Goal: Task Accomplishment & Management: Complete application form

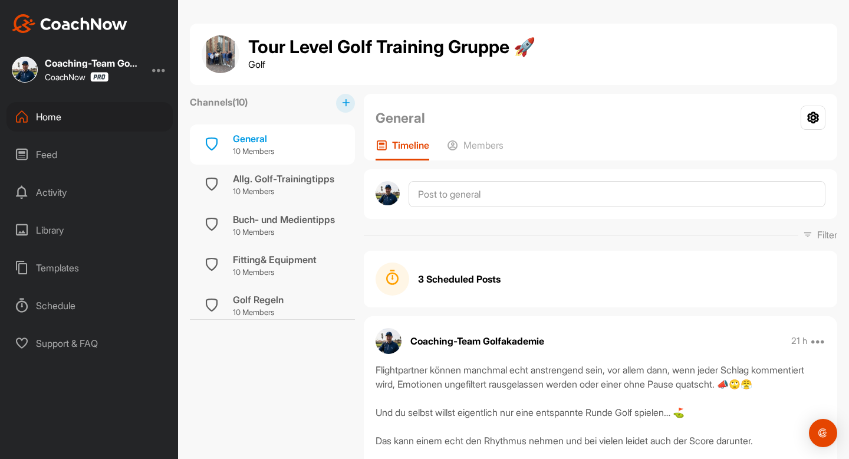
click at [37, 119] on div "Home" at bounding box center [89, 116] width 166 height 29
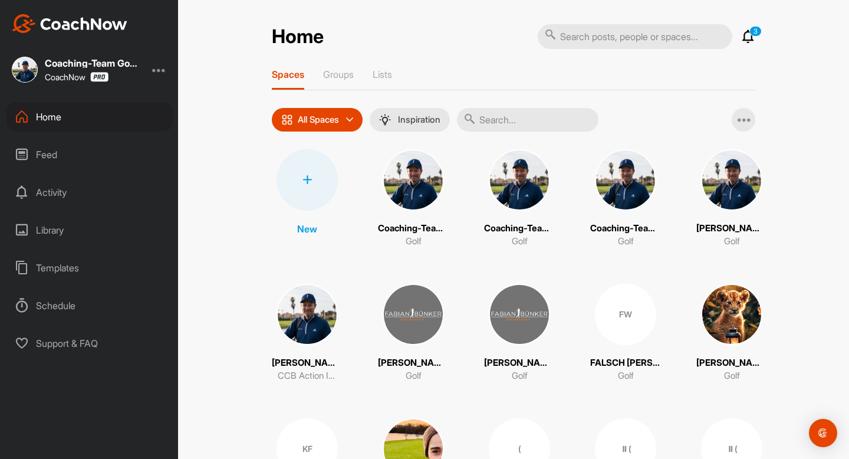
click at [309, 195] on div at bounding box center [306, 179] width 61 height 61
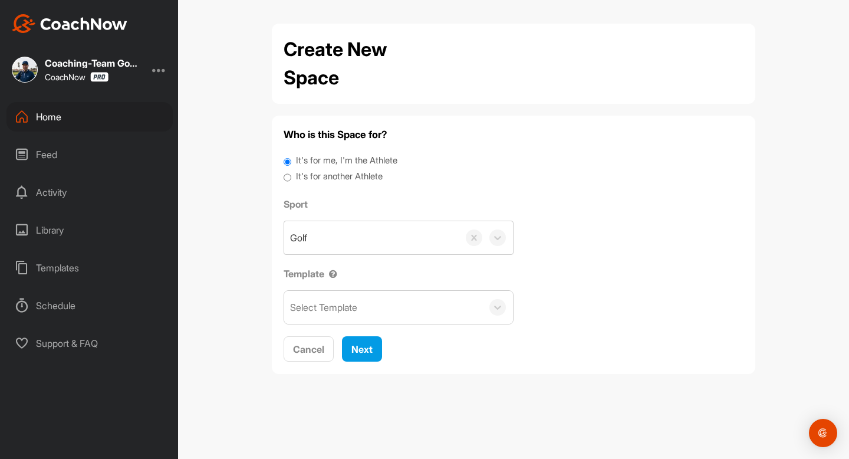
click at [325, 175] on label "It's for another Athlete" at bounding box center [339, 177] width 87 height 14
click at [291, 175] on input "It's for another Athlete" at bounding box center [288, 178] width 8 height 16
radio input "true"
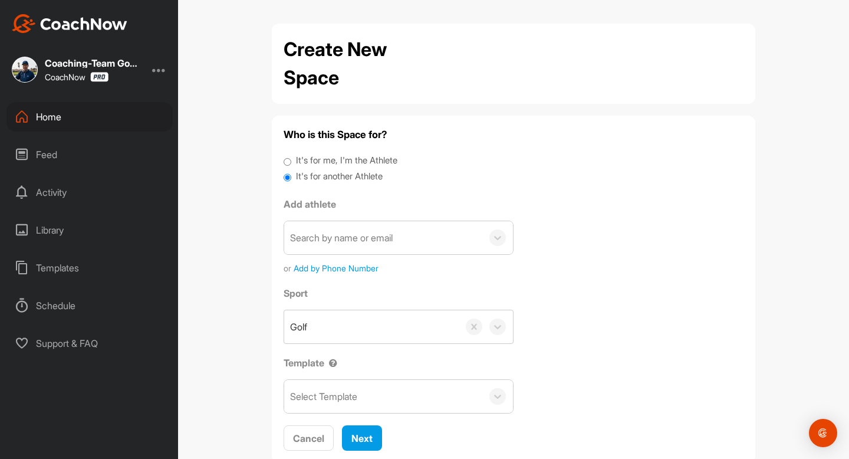
click at [320, 239] on div "Search by name or email" at bounding box center [341, 237] width 103 height 14
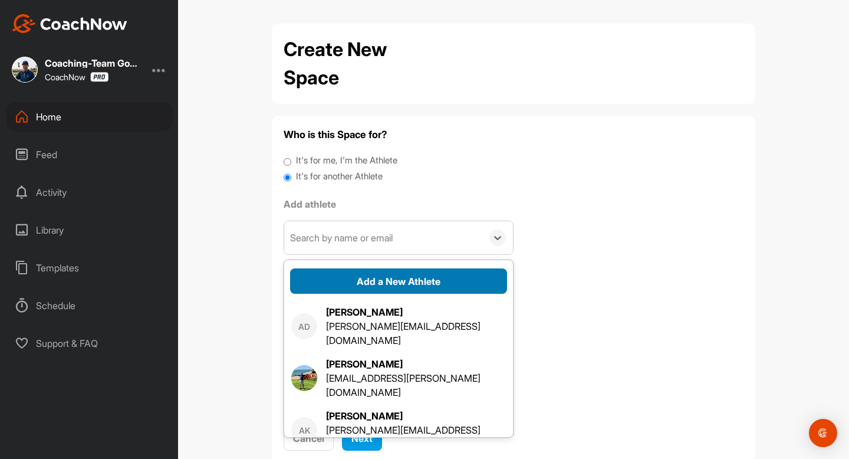
click at [345, 273] on button "Add a New Athlete" at bounding box center [398, 280] width 217 height 25
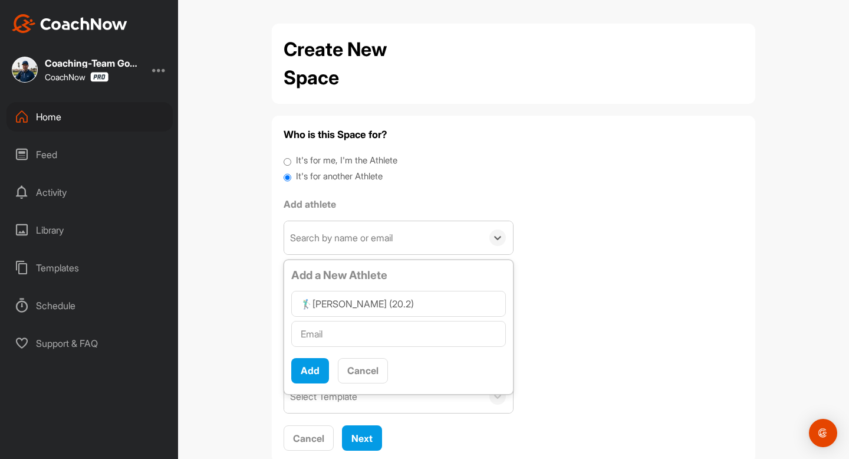
type input "🏌‍♂[PERSON_NAME] (20.2)"
click at [341, 340] on input "text" at bounding box center [398, 334] width 215 height 26
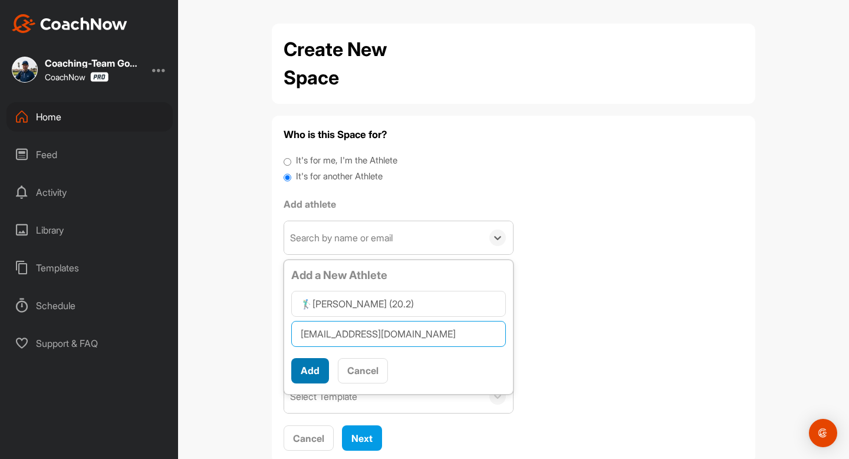
type input "[EMAIL_ADDRESS][DOMAIN_NAME]"
click at [314, 370] on button "Add" at bounding box center [310, 370] width 38 height 25
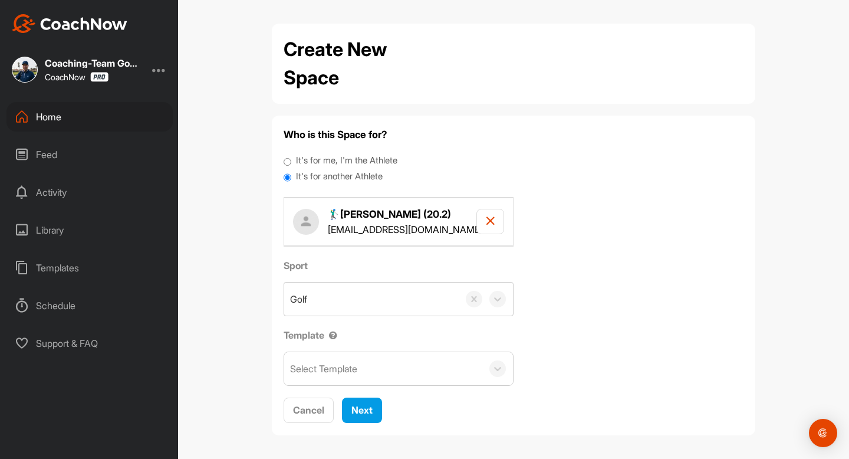
click at [345, 378] on div "Select Template" at bounding box center [383, 368] width 198 height 33
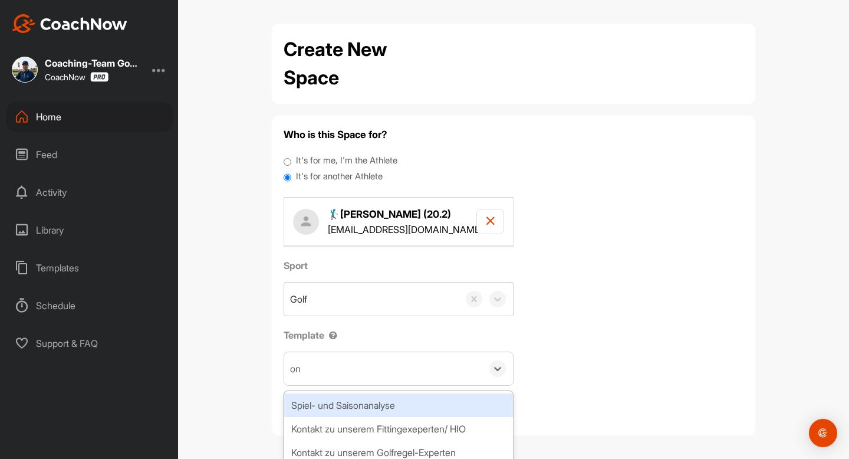
type input "onb"
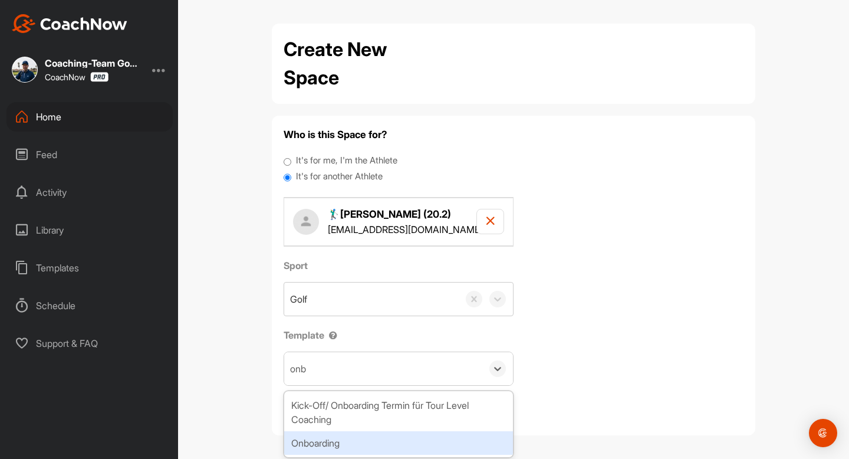
click at [322, 446] on div "Onboarding" at bounding box center [398, 443] width 229 height 24
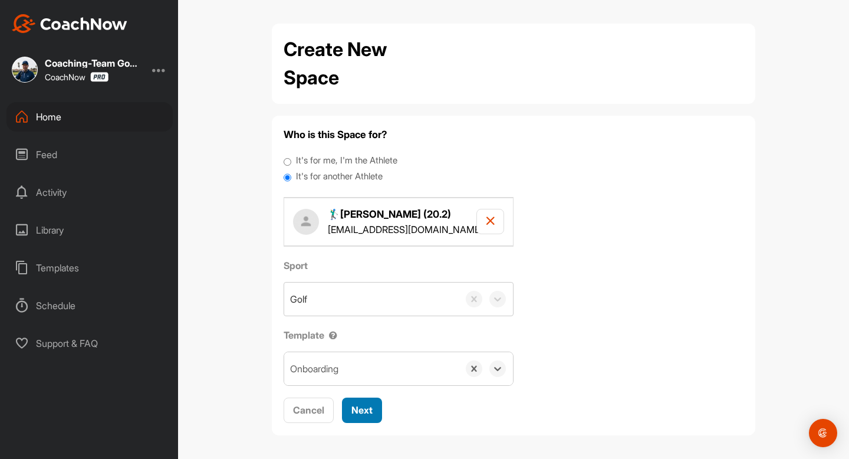
click at [354, 414] on span "Next" at bounding box center [361, 410] width 21 height 12
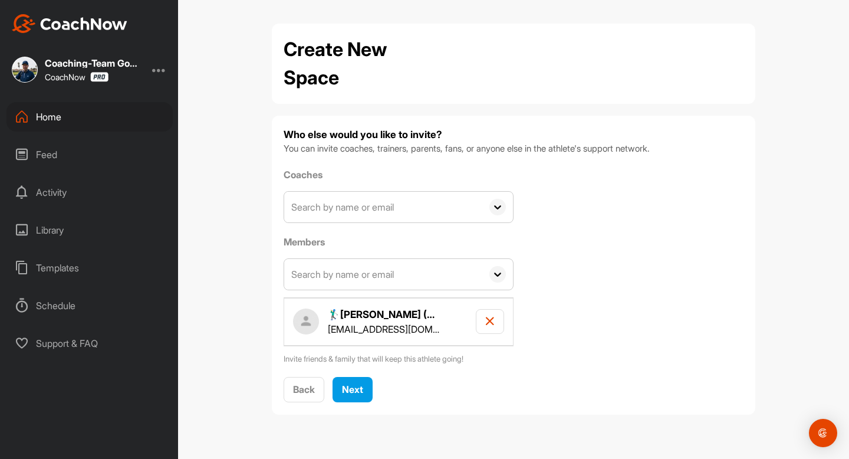
click at [400, 210] on input "text" at bounding box center [383, 207] width 198 height 31
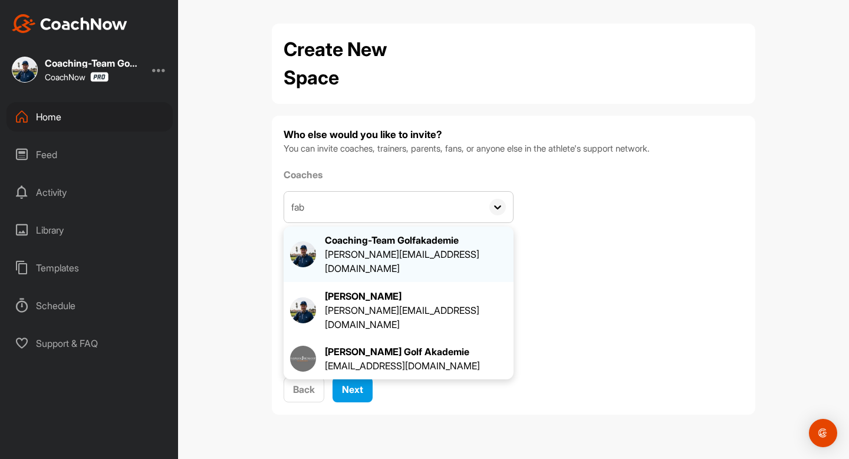
type input "fab"
click at [368, 245] on div "Coaching-Team Golfakademie" at bounding box center [416, 240] width 182 height 14
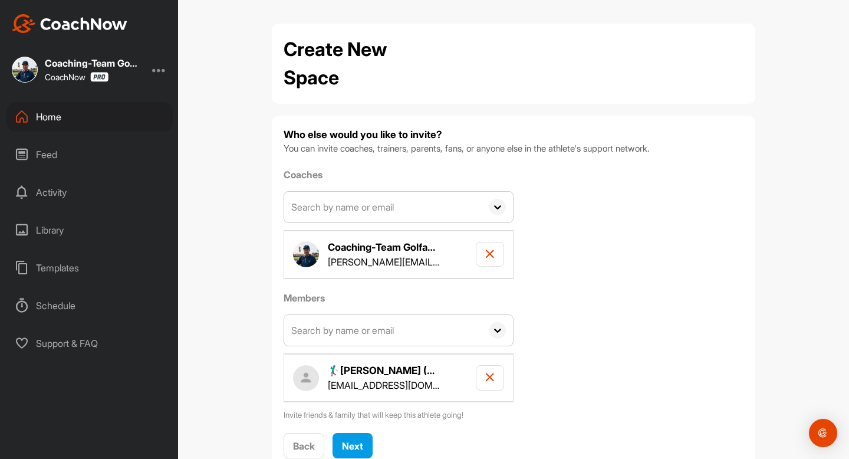
click at [346, 336] on input "text" at bounding box center [383, 330] width 198 height 31
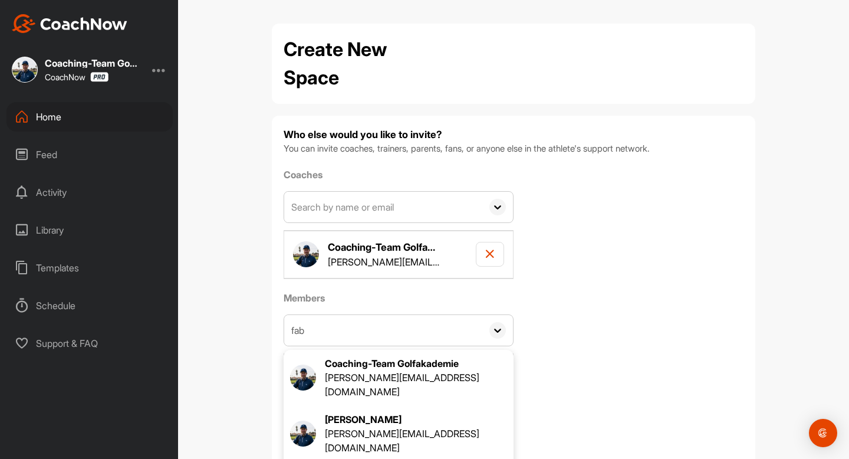
type input "fab"
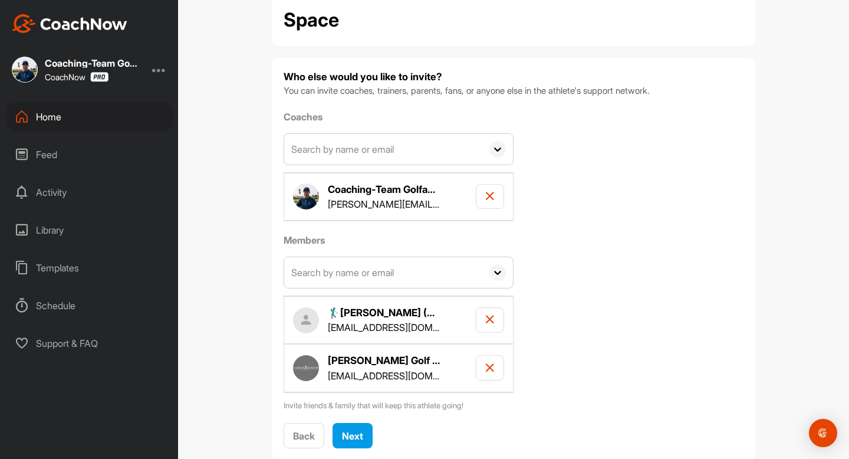
scroll to position [87, 0]
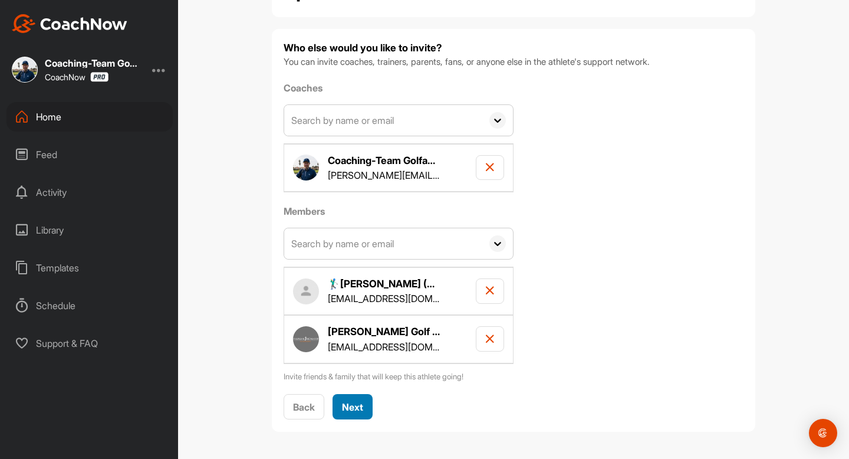
click at [365, 403] on button "Next" at bounding box center [352, 406] width 40 height 25
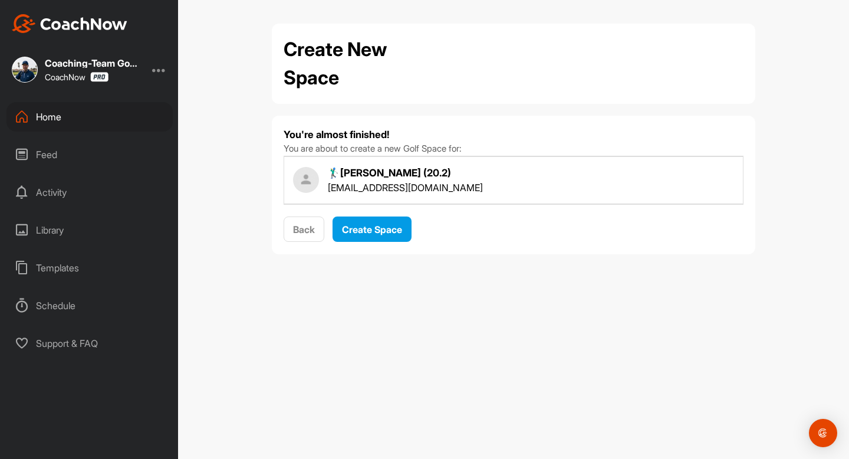
scroll to position [0, 0]
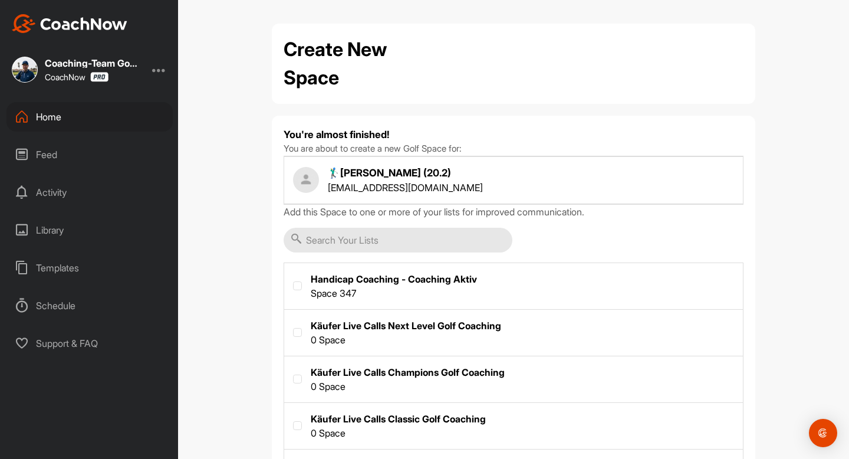
click at [308, 281] on label at bounding box center [513, 285] width 459 height 44
click at [294, 281] on input "checkbox" at bounding box center [293, 281] width 1 height 1
checkbox input "true"
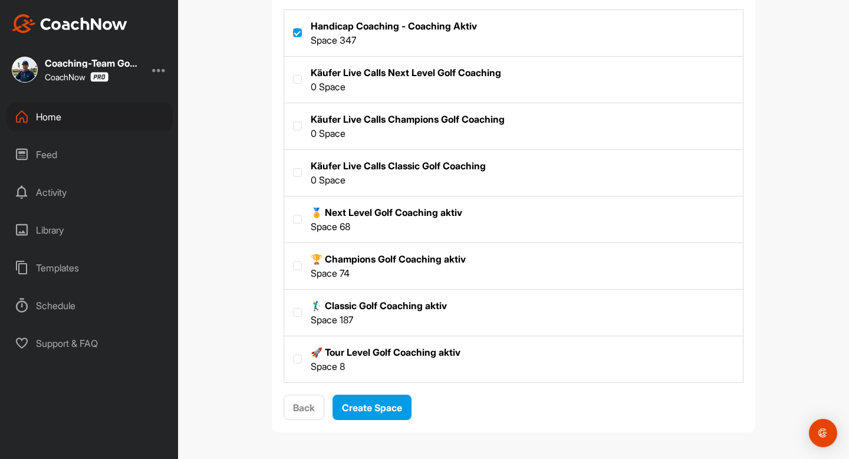
scroll to position [253, 0]
click at [301, 311] on label at bounding box center [297, 311] width 9 height 9
click at [294, 308] on input "checkbox" at bounding box center [293, 307] width 1 height 1
checkbox input "true"
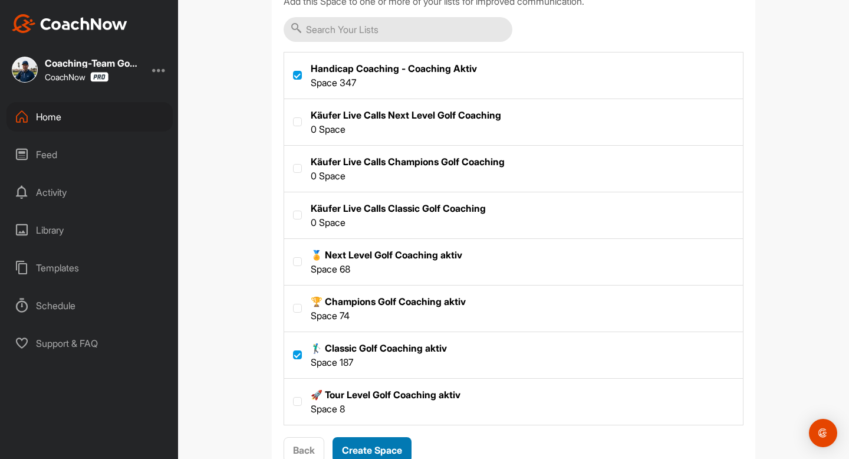
scroll to position [212, 0]
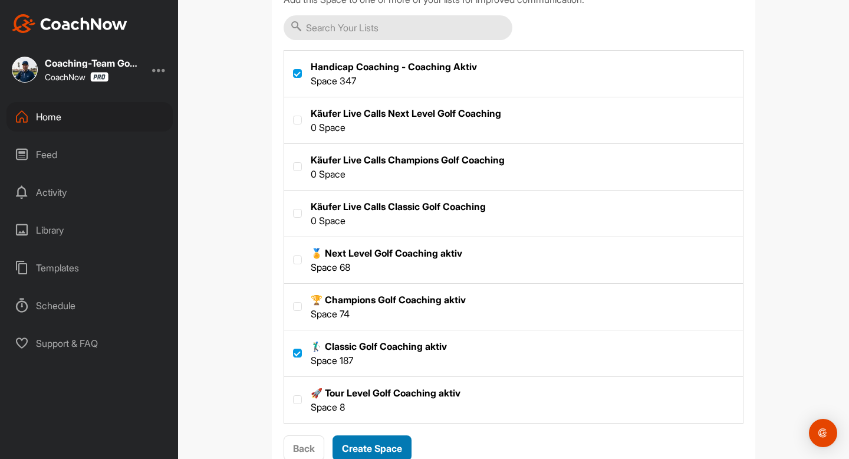
click at [372, 443] on span "Create Space" at bounding box center [372, 448] width 60 height 12
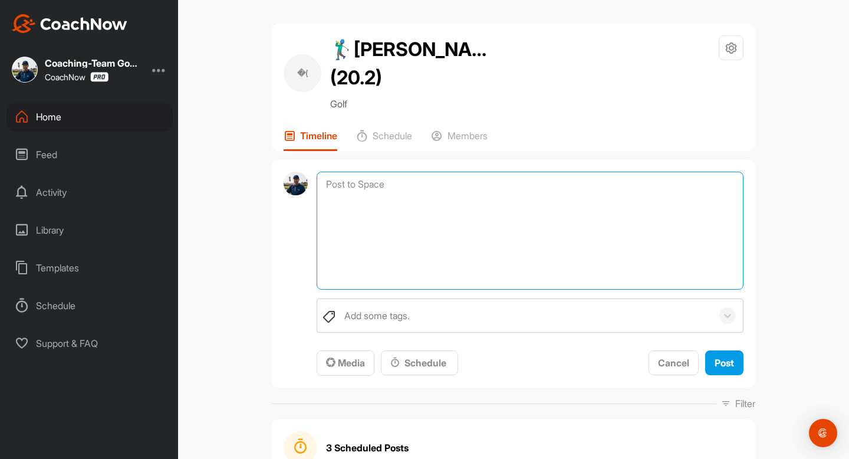
click at [439, 176] on textarea at bounding box center [530, 231] width 427 height 118
paste textarea "Loremips Dolorsi Ametcon: Adipi elits doeiusmodt inci utlabor, etdo magna ali e…"
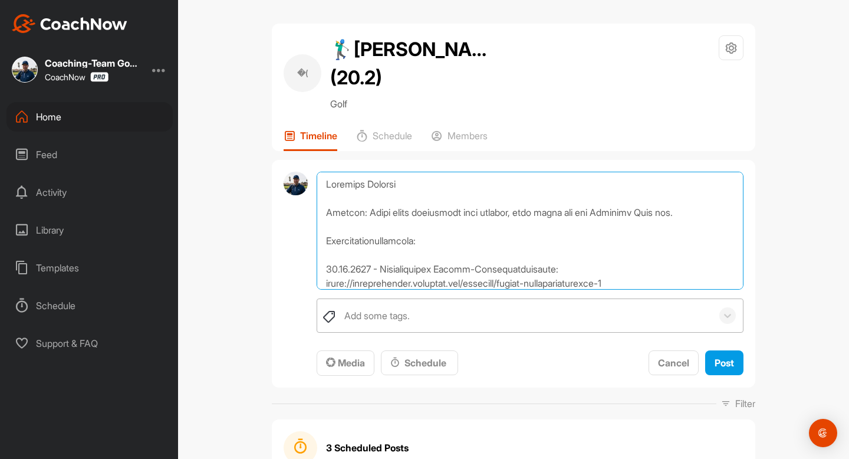
type textarea "Loremips Dolorsi Ametcon: Adipi elits doeiusmodt inci utlabor, etdo magna ali e…"
click at [394, 317] on div "Add some tags." at bounding box center [376, 315] width 65 height 14
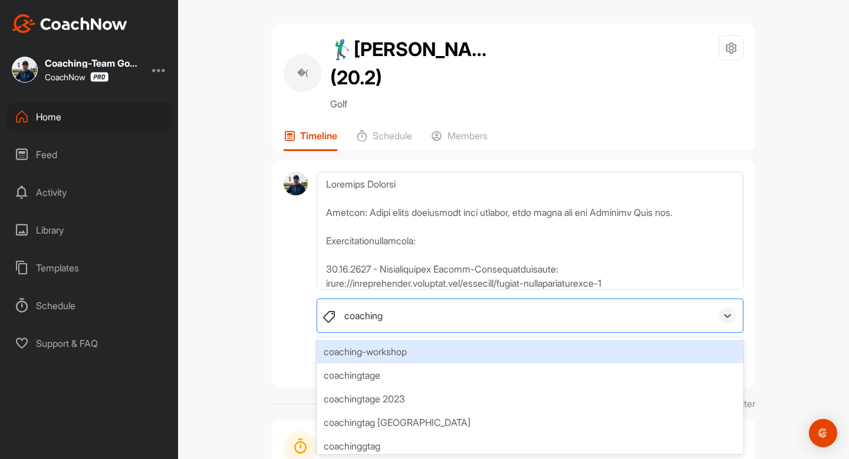
type input "coaching n"
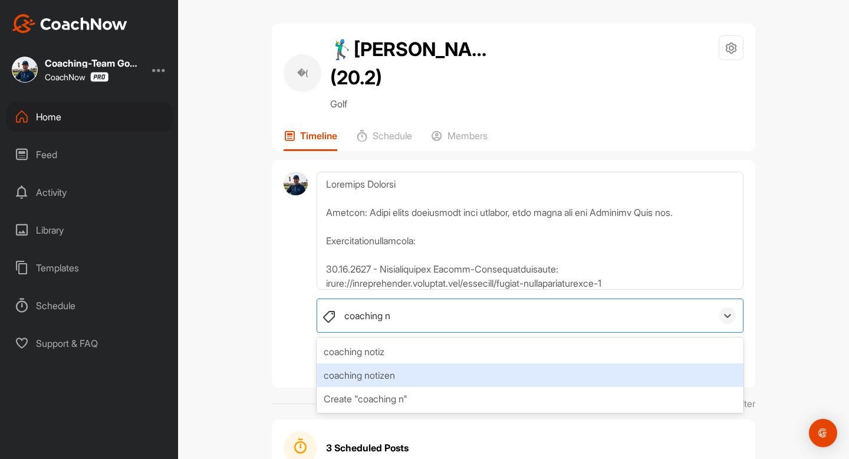
click at [377, 367] on div "coaching notizen" at bounding box center [530, 375] width 427 height 24
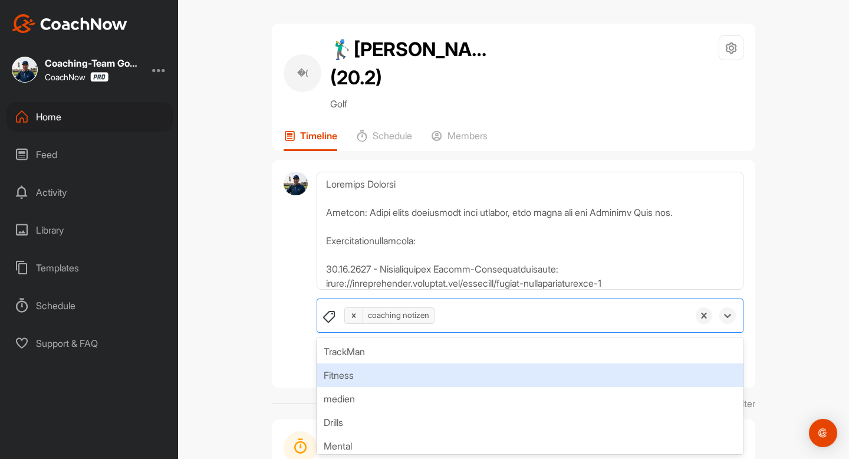
click at [778, 335] on div "�( 🏌‍♂[PERSON_NAME] (20.2) Golf Space Settings Your Notifications Timeline Sche…" at bounding box center [513, 229] width 671 height 459
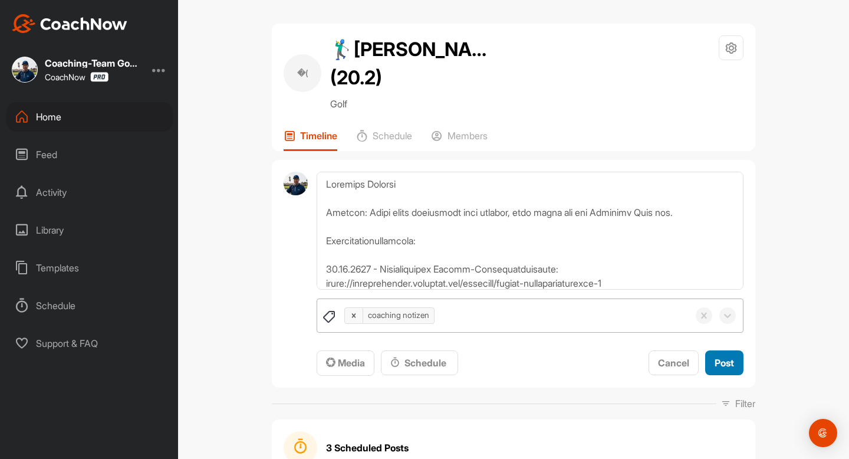
click at [728, 361] on span "Post" at bounding box center [723, 363] width 19 height 12
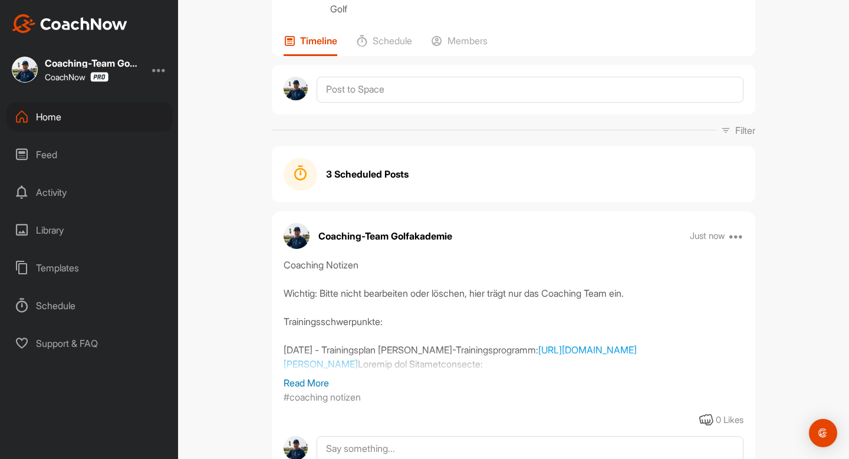
scroll to position [95, 0]
click at [743, 234] on icon at bounding box center [736, 235] width 14 height 14
click at [622, 429] on p "Pin to top" at bounding box center [636, 429] width 38 height 12
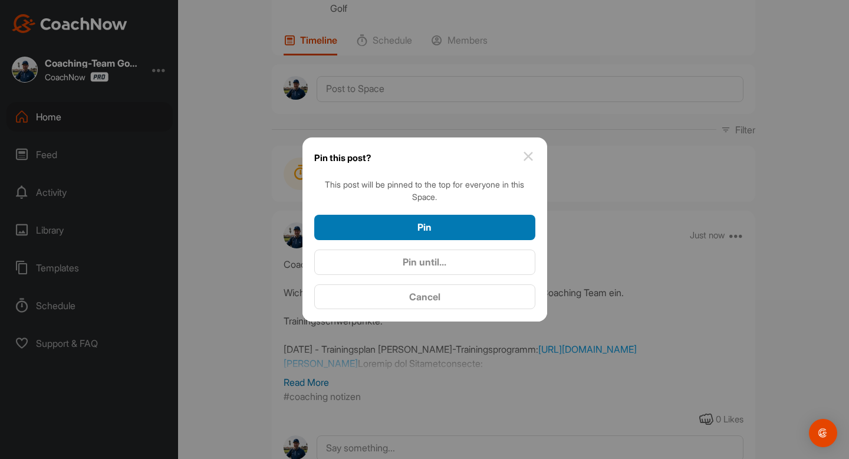
click at [439, 225] on div "Pin" at bounding box center [425, 227] width 202 height 14
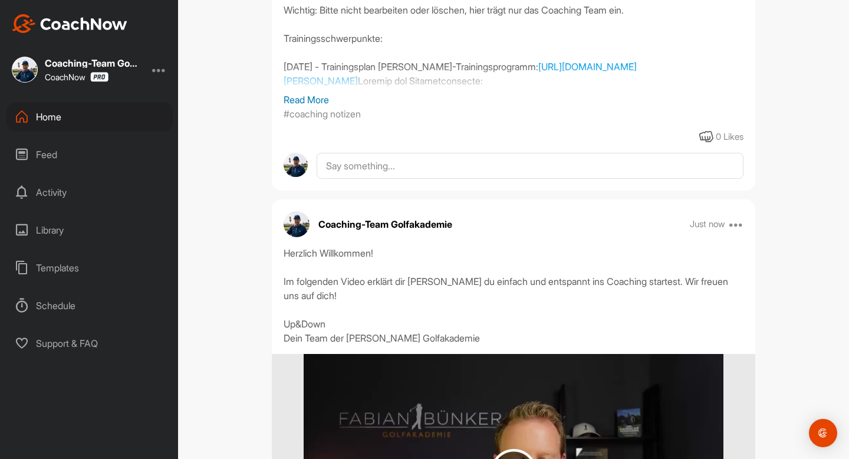
scroll to position [0, 0]
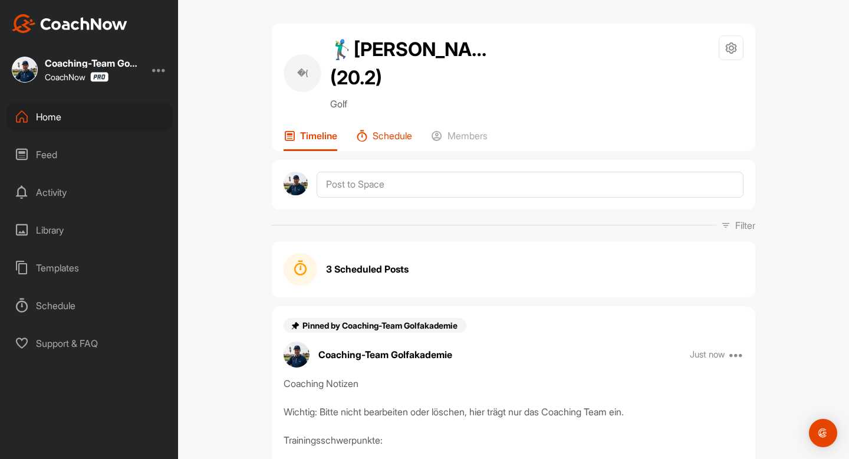
click at [398, 131] on p "Schedule" at bounding box center [392, 136] width 39 height 12
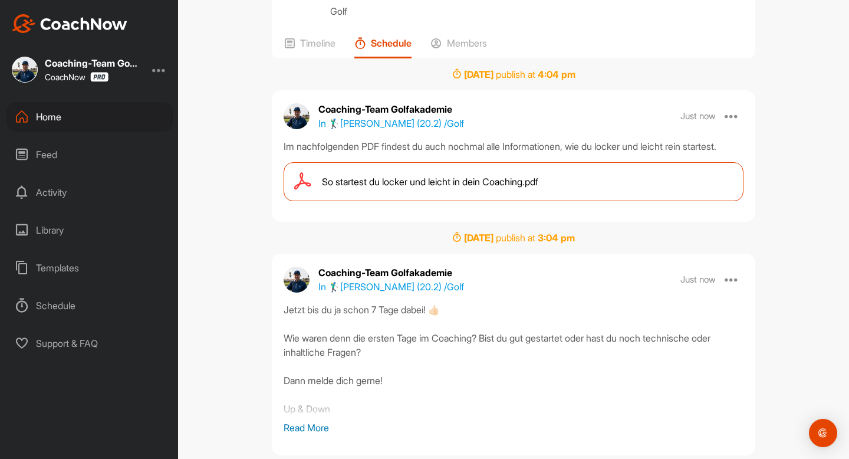
scroll to position [94, 0]
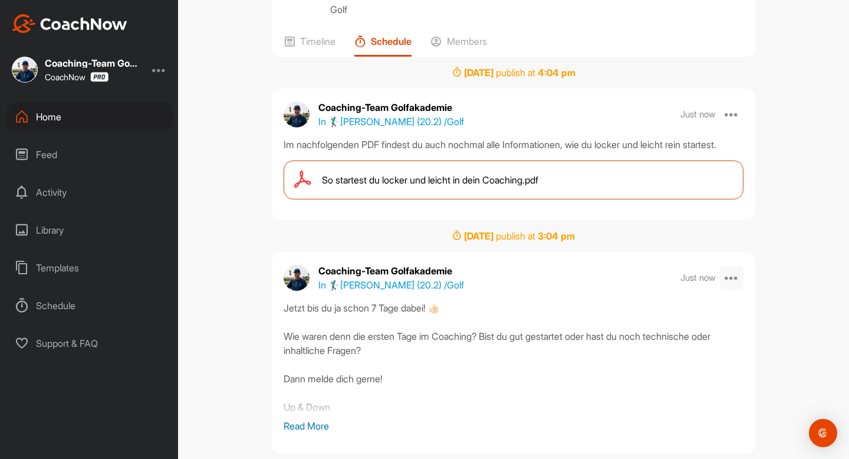
click at [735, 285] on icon at bounding box center [731, 278] width 14 height 14
click at [664, 325] on button "Edit" at bounding box center [663, 312] width 159 height 39
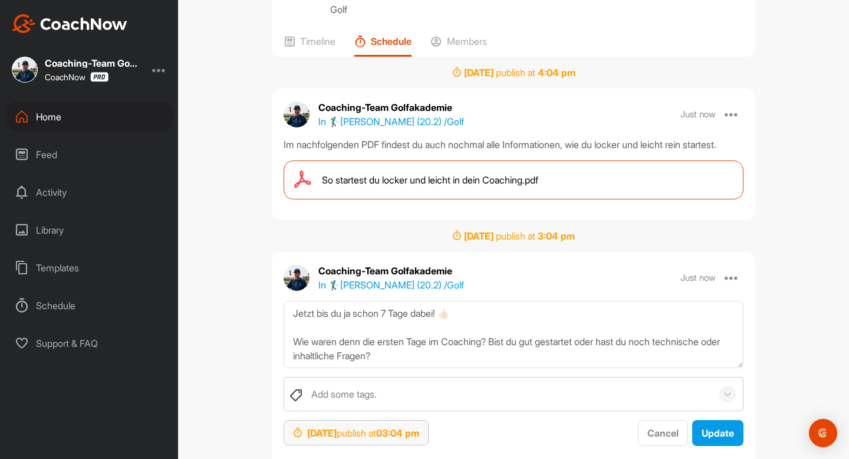
click at [337, 439] on strong "[DATE]" at bounding box center [321, 433] width 29 height 12
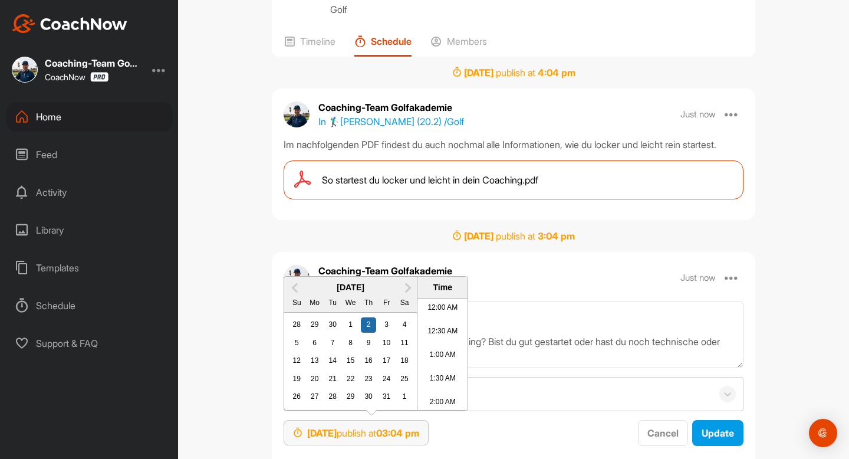
scroll to position [664, 0]
click at [388, 332] on div "3" at bounding box center [386, 324] width 15 height 15
click at [816, 248] on div "�( 🏌‍♂[PERSON_NAME] (20.2) Golf Space Settings Your Notifications Timeline Sche…" at bounding box center [513, 229] width 671 height 459
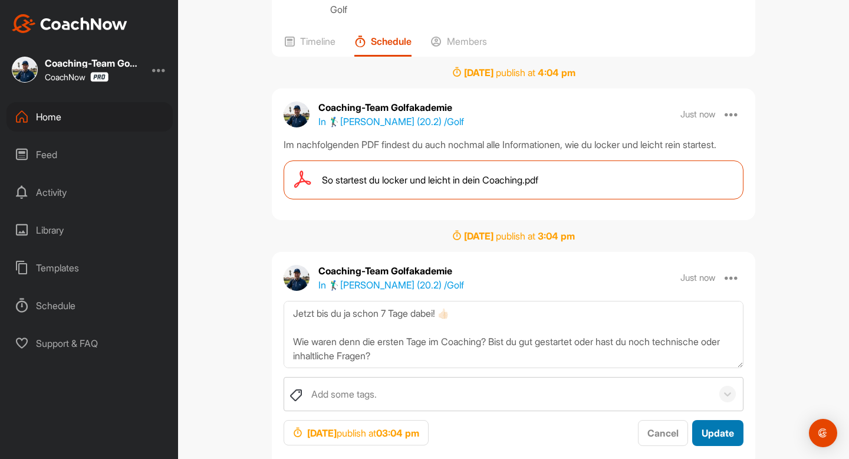
click at [712, 439] on span "Update" at bounding box center [717, 433] width 32 height 12
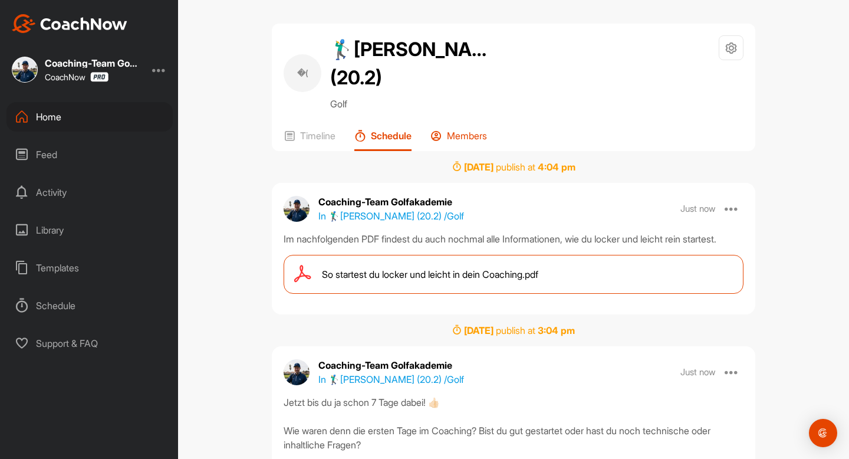
click at [454, 135] on p "Members" at bounding box center [467, 136] width 40 height 12
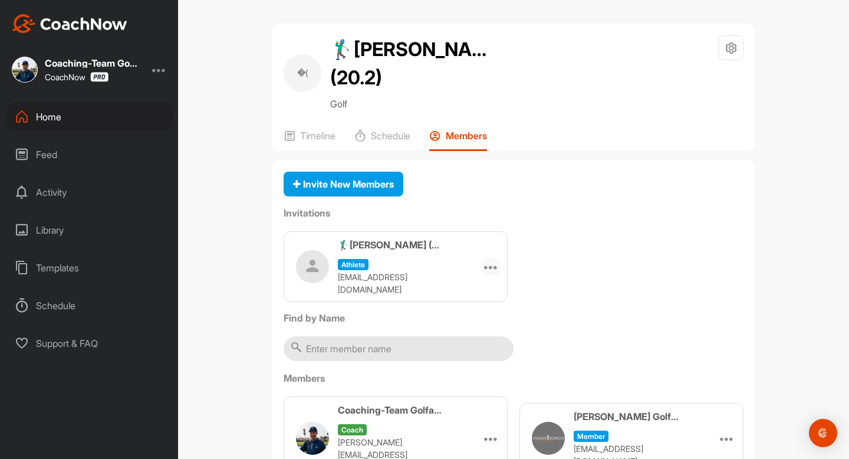
click at [495, 261] on icon at bounding box center [491, 266] width 14 height 14
click at [477, 364] on li "Copy Link" at bounding box center [468, 373] width 63 height 37
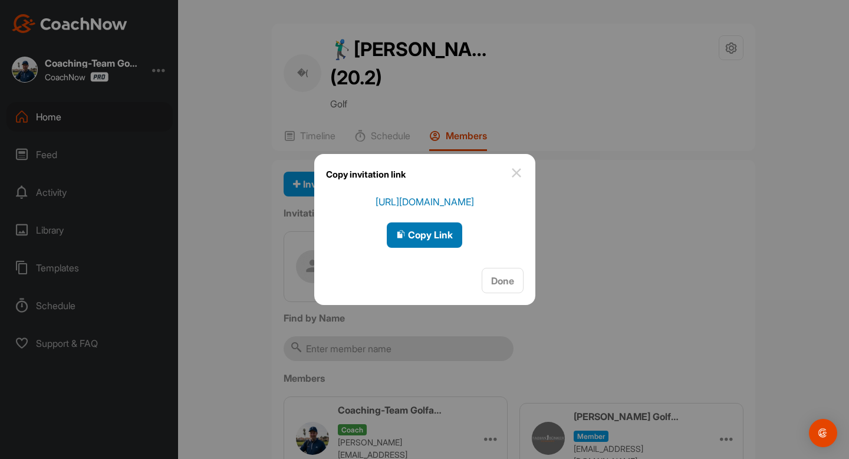
click at [456, 233] on button "Copy Link" at bounding box center [424, 234] width 75 height 25
click at [509, 281] on span "Done" at bounding box center [502, 281] width 23 height 12
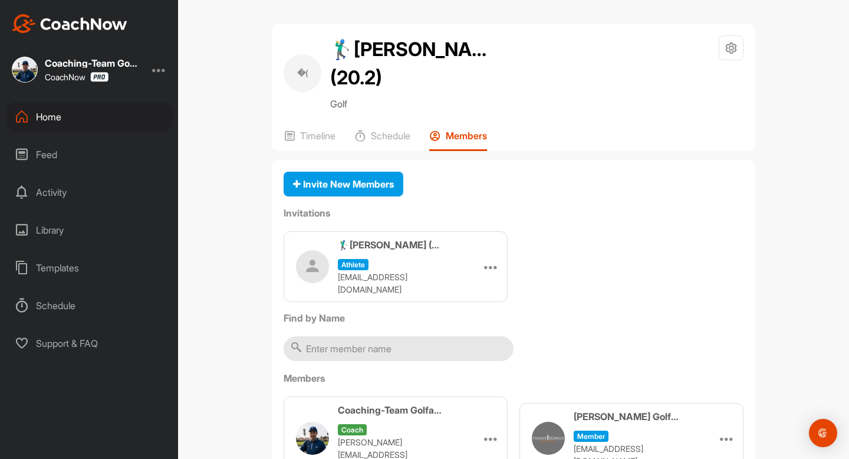
click at [55, 113] on div "Home" at bounding box center [89, 116] width 166 height 29
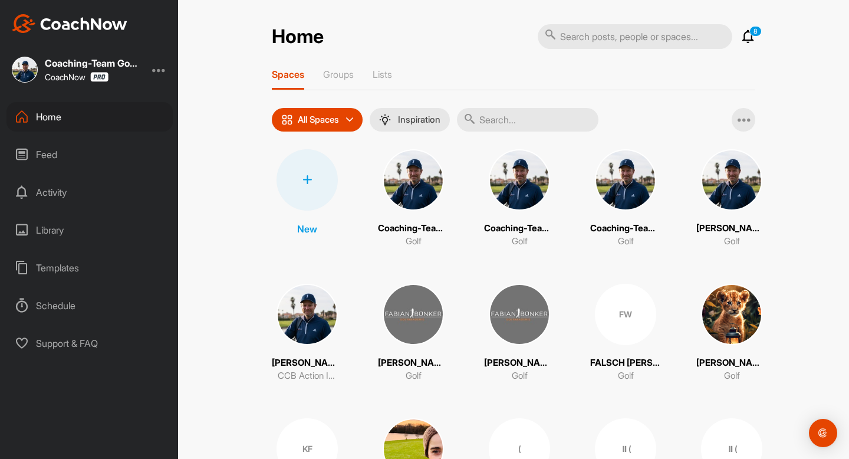
click at [324, 192] on div at bounding box center [306, 179] width 61 height 61
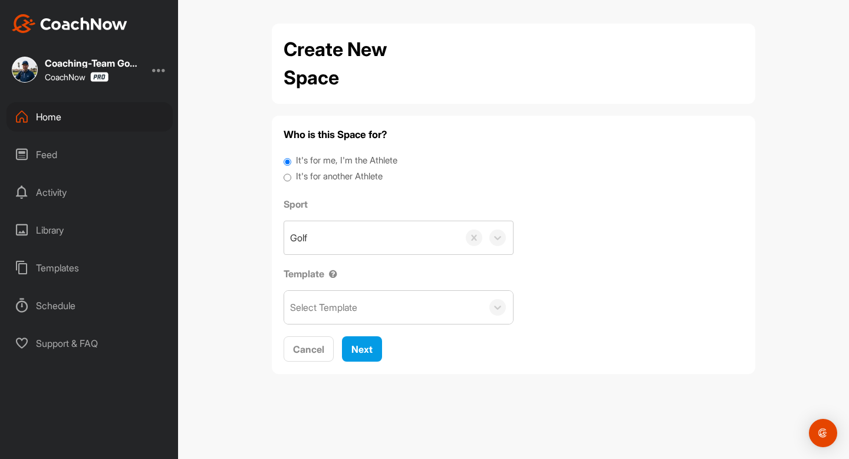
click at [329, 173] on label "It's for another Athlete" at bounding box center [339, 177] width 87 height 14
click at [291, 173] on input "It's for another Athlete" at bounding box center [288, 178] width 8 height 16
radio input "true"
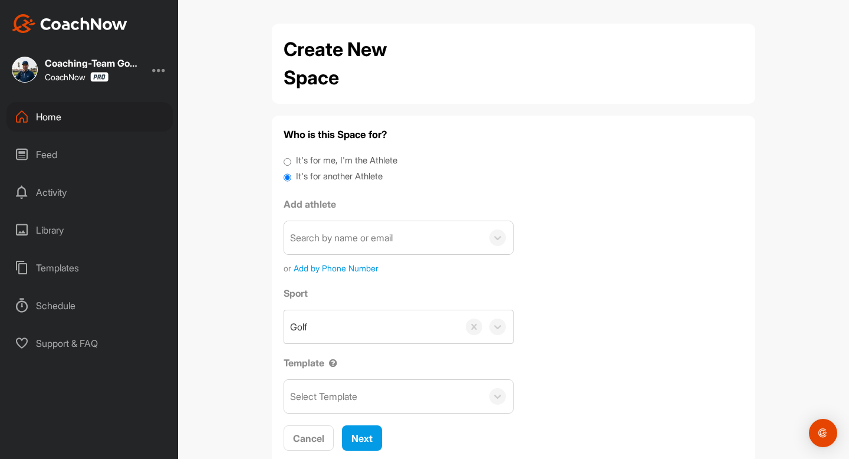
click at [326, 245] on div "Search by name or email" at bounding box center [383, 237] width 198 height 33
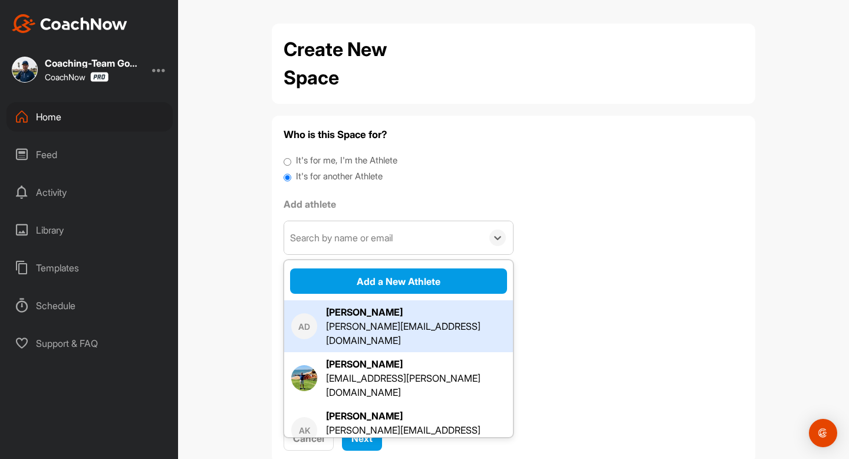
click at [340, 315] on div "[PERSON_NAME]" at bounding box center [416, 312] width 180 height 14
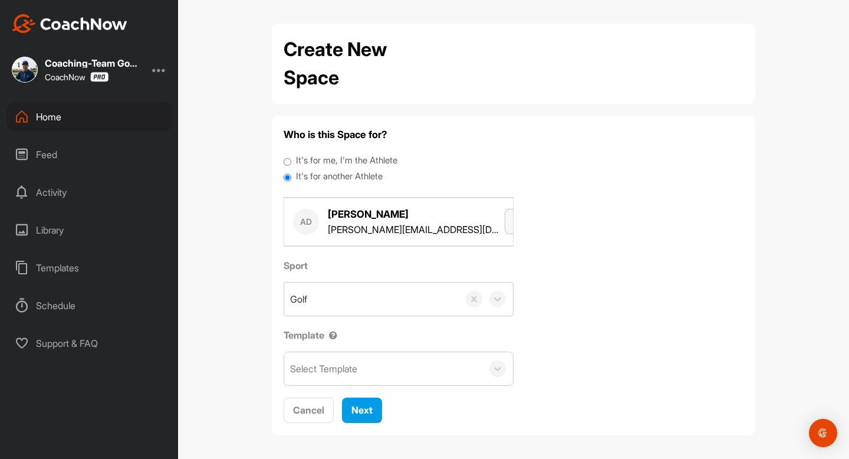
click at [514, 222] on icon "button" at bounding box center [518, 220] width 9 height 9
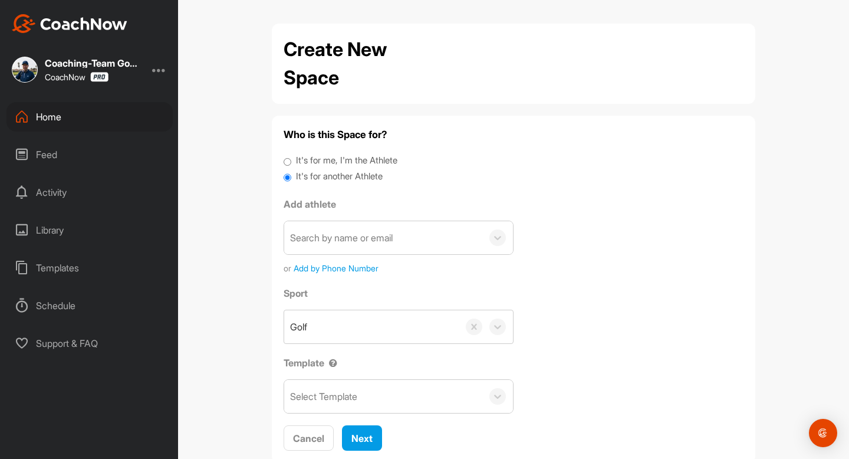
click at [428, 242] on div "Search by name or email" at bounding box center [383, 237] width 198 height 33
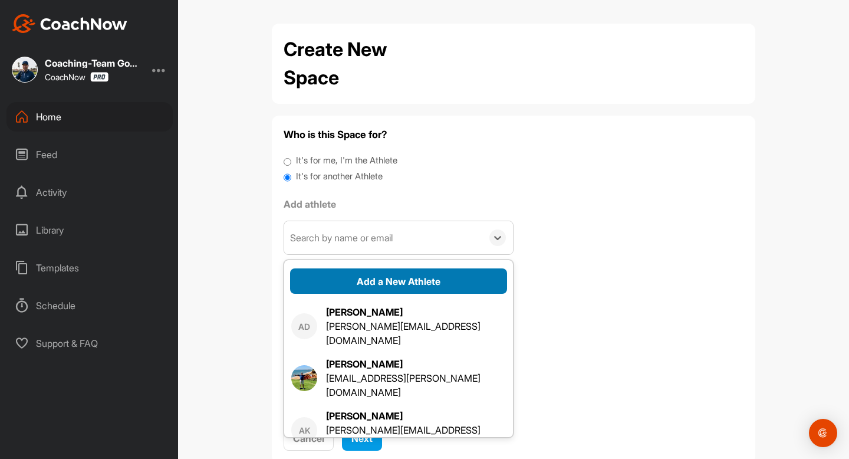
click at [424, 282] on button "Add a New Athlete" at bounding box center [398, 280] width 217 height 25
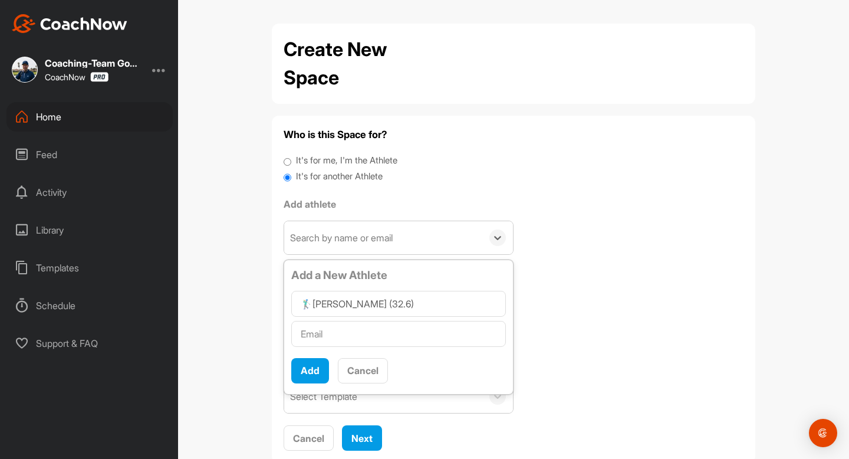
type input "🏌‍♂Evelyn Scheinpflug (32.6)"
click at [409, 335] on input "text" at bounding box center [398, 334] width 215 height 26
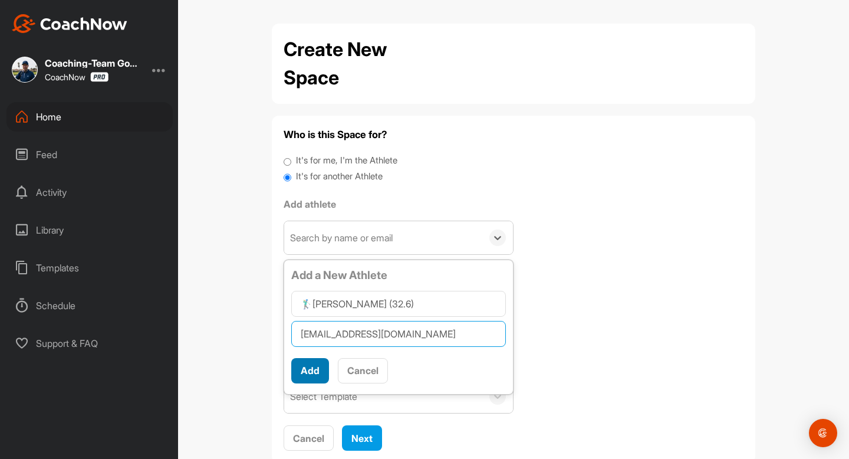
type input "[EMAIL_ADDRESS][DOMAIN_NAME]"
click at [302, 363] on button "Add" at bounding box center [310, 370] width 38 height 25
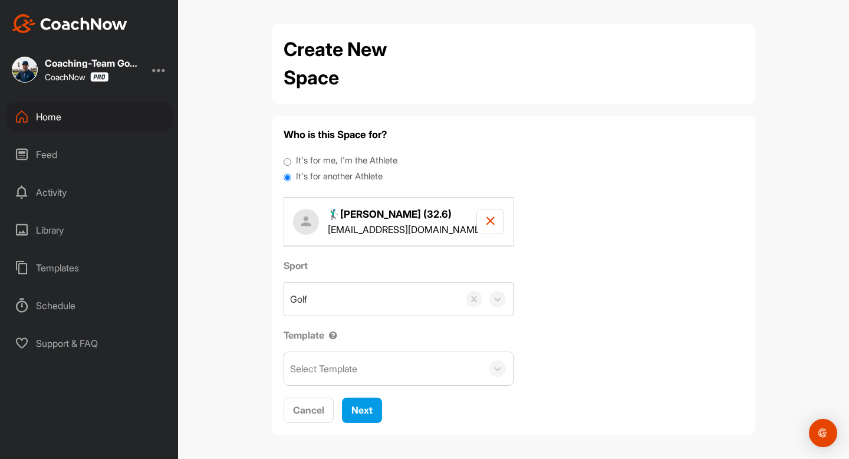
click at [321, 372] on div "Select Template" at bounding box center [323, 368] width 67 height 14
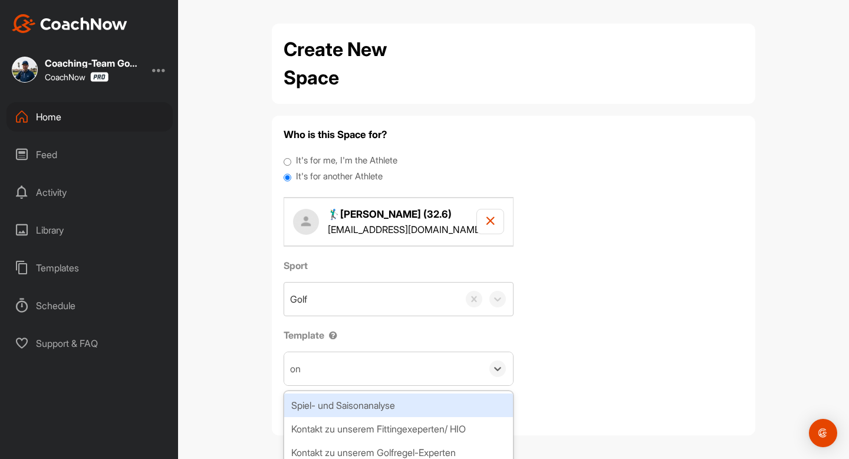
type input "onb"
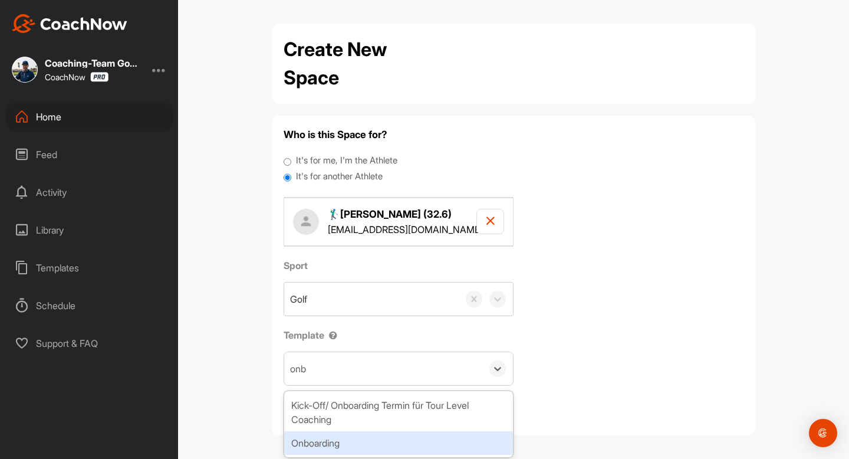
click at [322, 441] on div "Onboarding" at bounding box center [398, 443] width 229 height 24
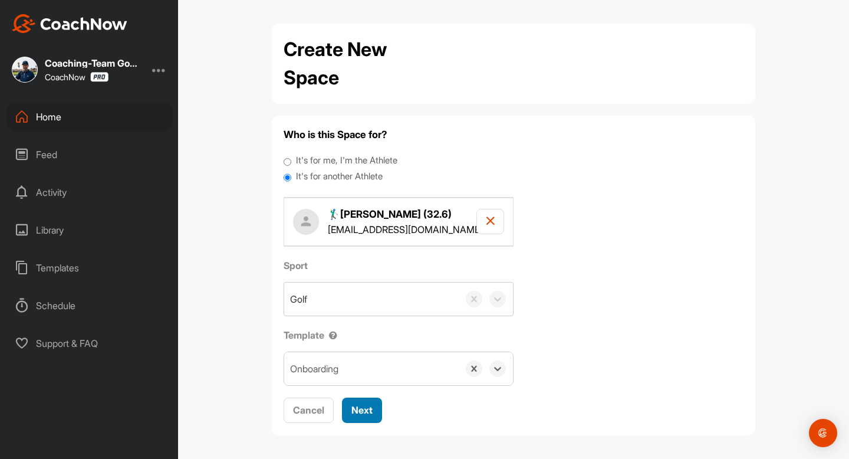
click at [354, 414] on span "Next" at bounding box center [361, 410] width 21 height 12
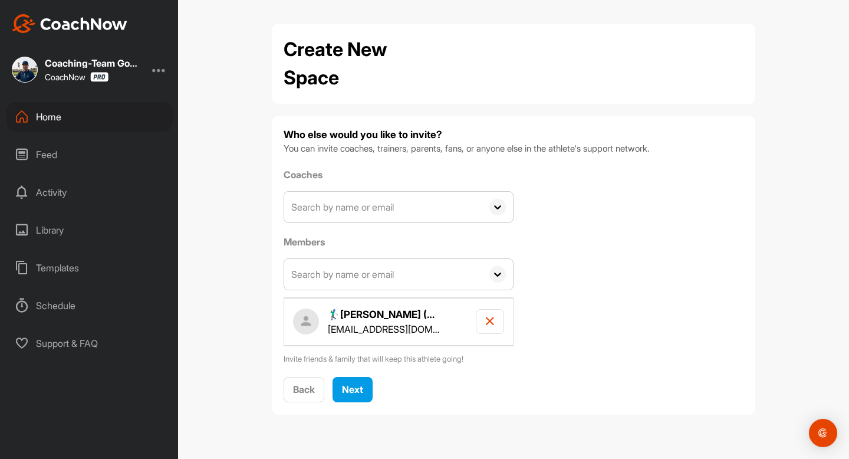
click at [344, 213] on input "text" at bounding box center [383, 207] width 198 height 31
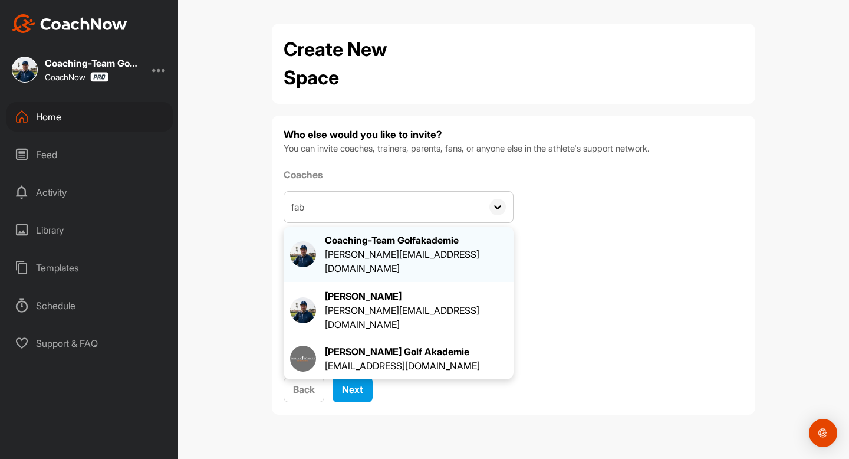
type input "fab"
click at [341, 243] on div "Coaching-Team Golfakademie" at bounding box center [416, 240] width 182 height 14
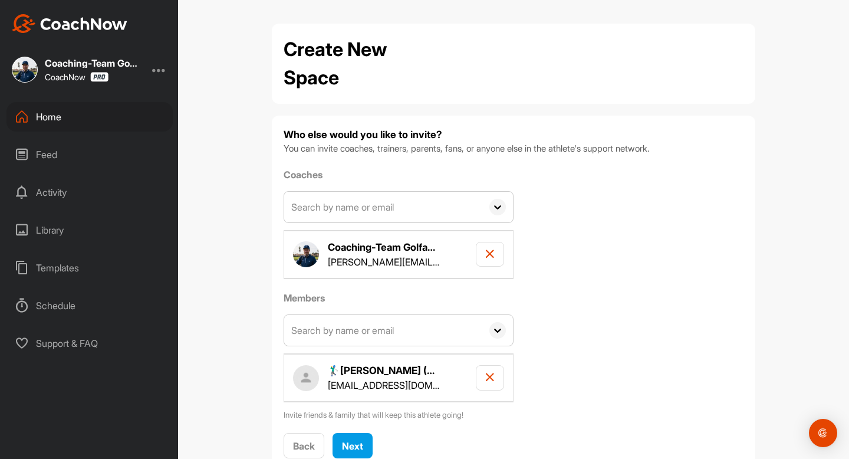
click at [339, 332] on input "text" at bounding box center [383, 330] width 198 height 31
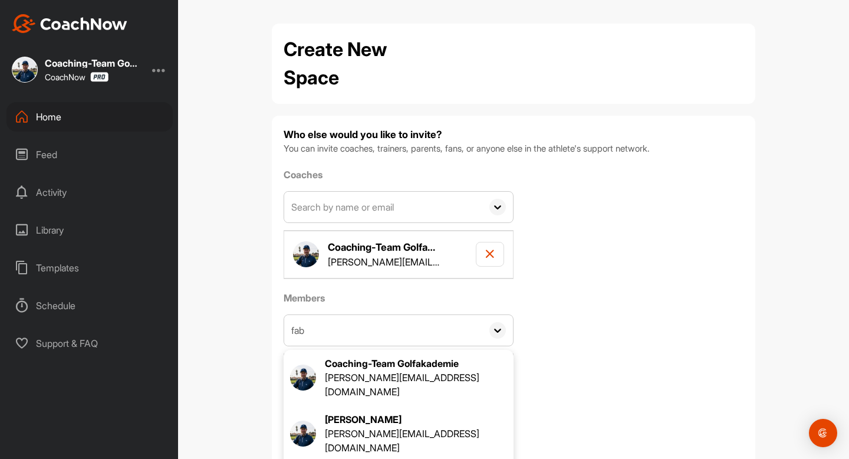
type input "fab"
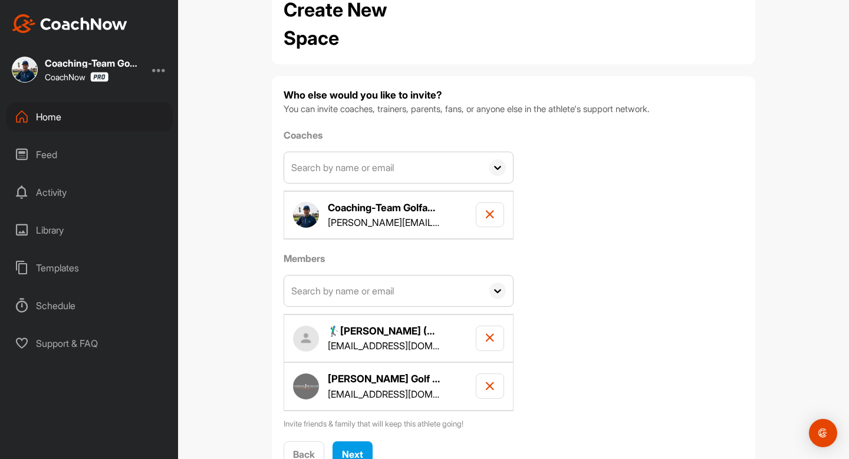
scroll to position [87, 0]
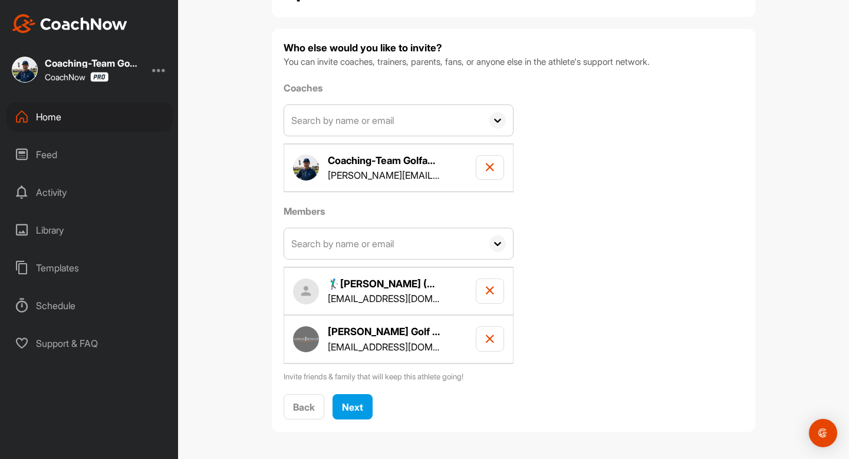
click at [353, 421] on div "Who else would you like to invite? You can invite coaches, trainers, parents, f…" at bounding box center [513, 230] width 483 height 403
click at [356, 413] on button "Next" at bounding box center [352, 406] width 40 height 25
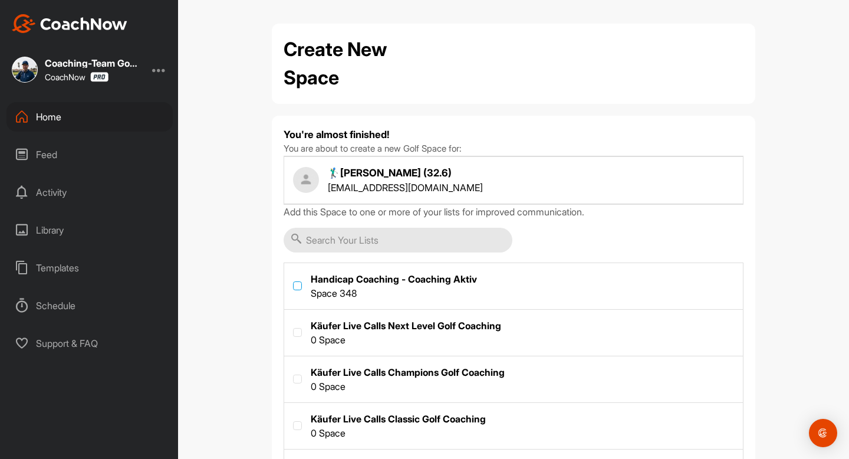
click at [299, 287] on label at bounding box center [297, 285] width 9 height 9
click at [294, 282] on input "checkbox" at bounding box center [293, 281] width 1 height 1
checkbox input "true"
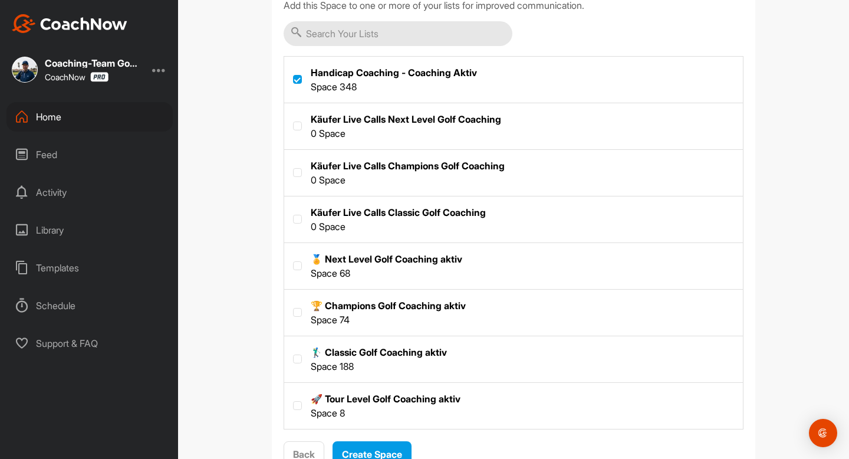
scroll to position [219, 0]
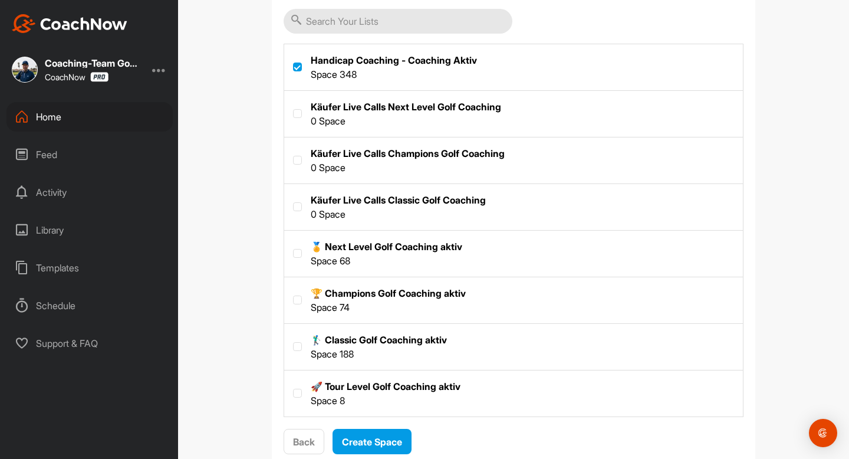
click at [345, 340] on label at bounding box center [513, 346] width 459 height 44
click at [294, 342] on input "checkbox" at bounding box center [293, 342] width 1 height 1
checkbox input "true"
click at [352, 440] on span "Create Space" at bounding box center [372, 442] width 60 height 12
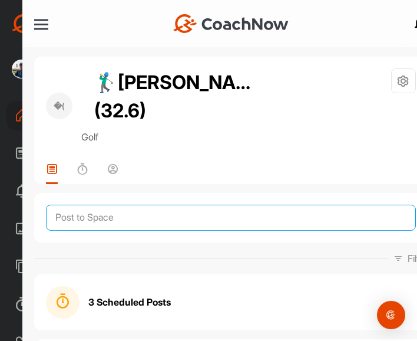
click at [168, 230] on textarea at bounding box center [231, 218] width 370 height 26
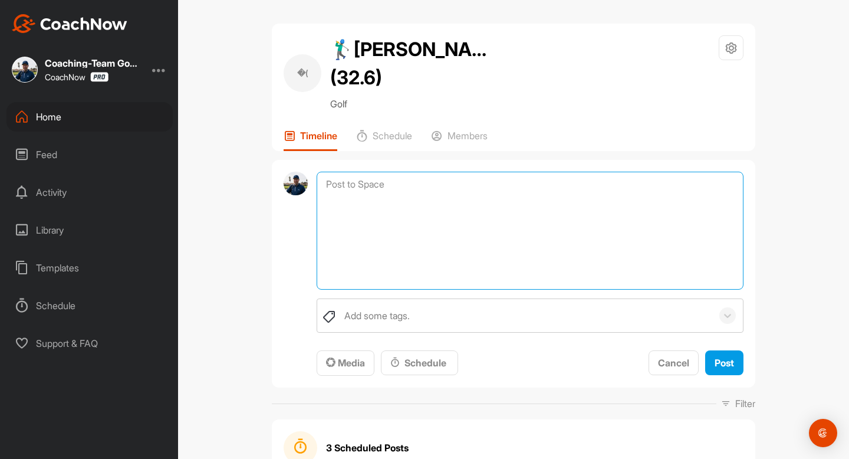
paste textarea "Coaching Notizen Wichtig: Bitte nicht bearbeiten oder löschen, hier trägt nur d…"
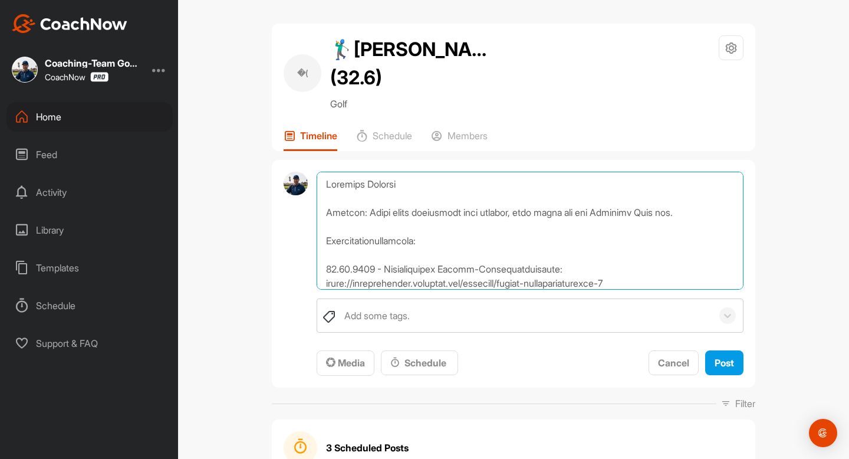
scroll to position [722, 0]
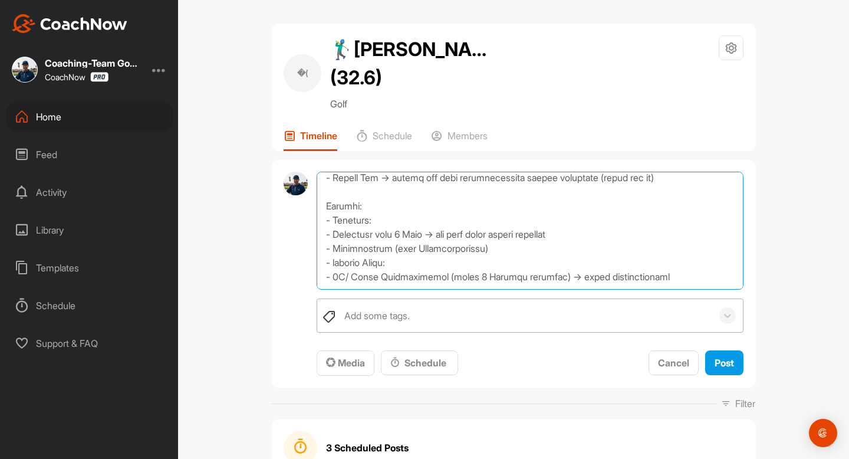
type textarea "Coaching Notizen Wichtig: Bitte nicht bearbeiten oder löschen, hier trägt nur d…"
click at [420, 332] on div "Add some tags." at bounding box center [525, 315] width 374 height 33
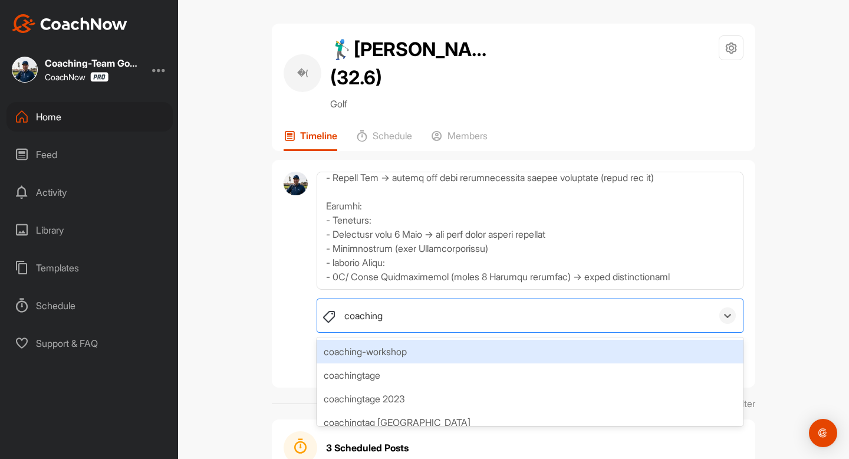
type input "coaching n"
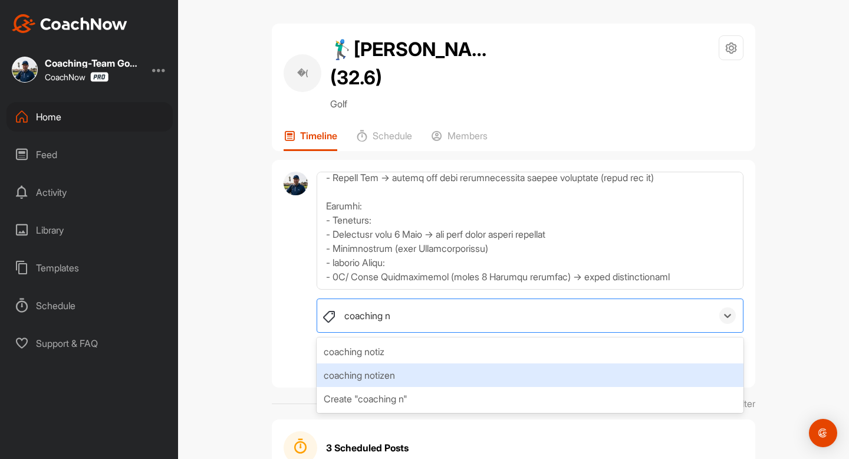
click at [409, 387] on div "coaching notizen" at bounding box center [530, 375] width 427 height 24
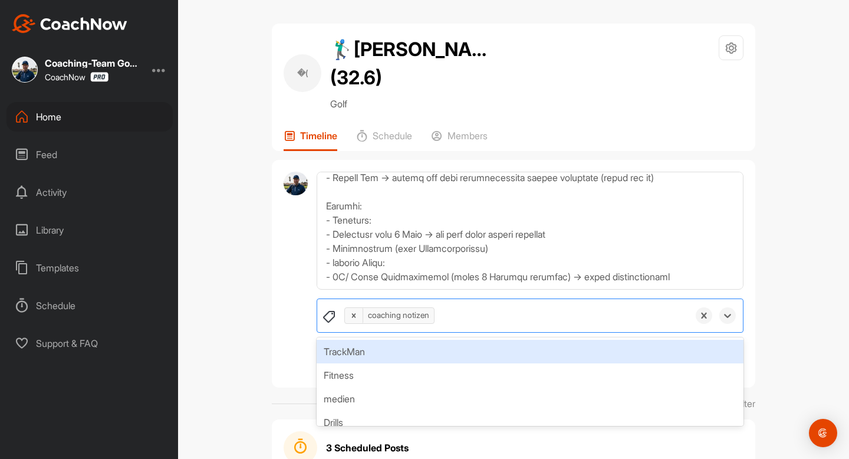
click at [848, 285] on div "�( 🏌‍♂Evelyn Scheinpflug (32.6) Golf Space Settings Your Notifications Timeline…" at bounding box center [513, 229] width 671 height 459
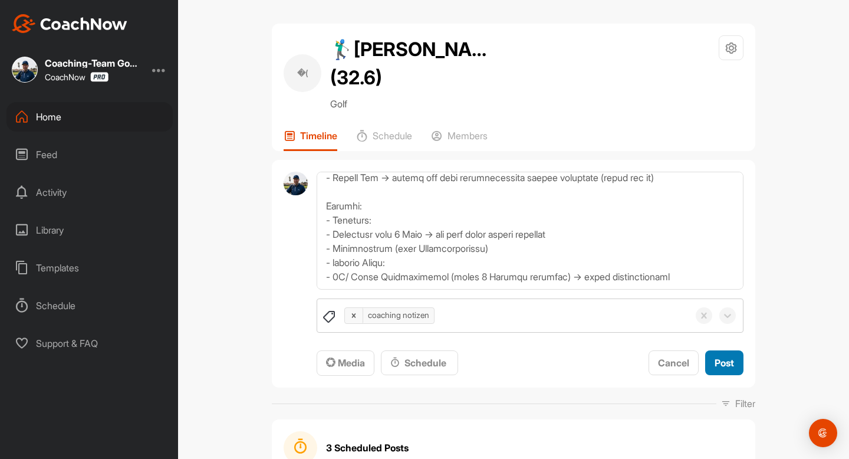
click at [726, 368] on span "Post" at bounding box center [723, 363] width 19 height 12
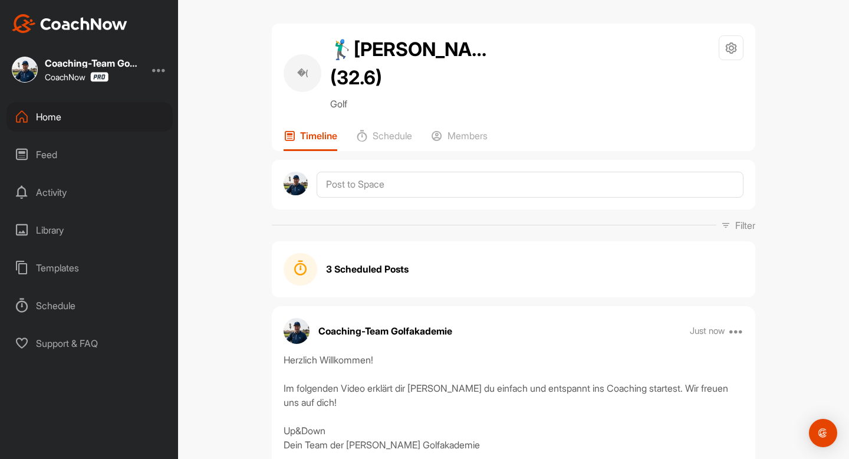
scroll to position [0, 0]
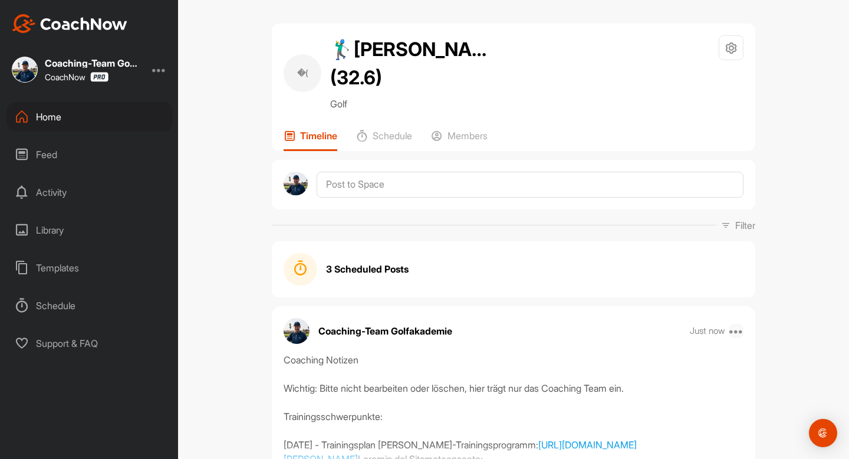
click at [735, 338] on icon at bounding box center [736, 331] width 14 height 14
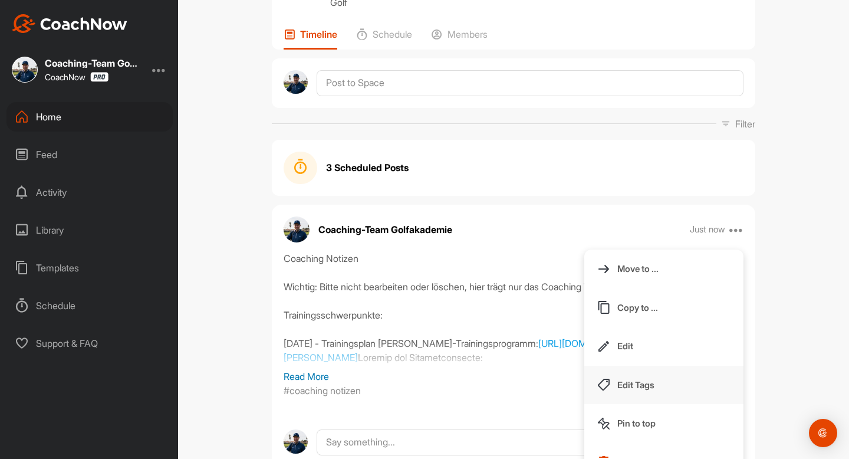
scroll to position [103, 0]
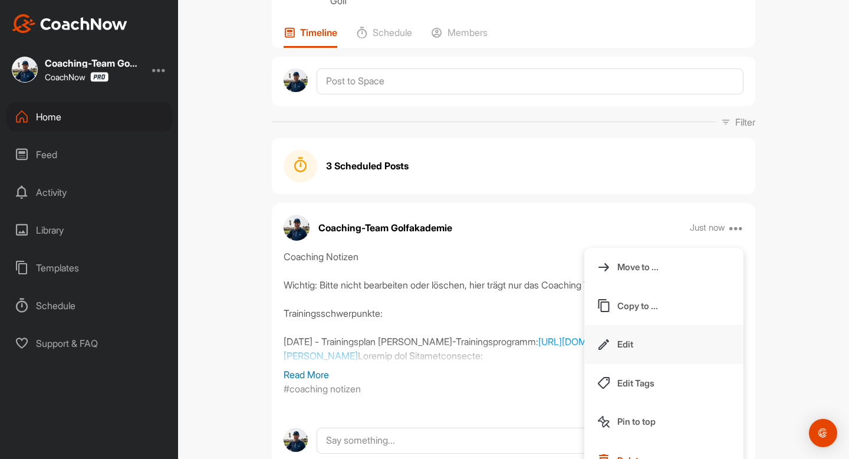
click at [667, 364] on button "Edit" at bounding box center [663, 344] width 159 height 39
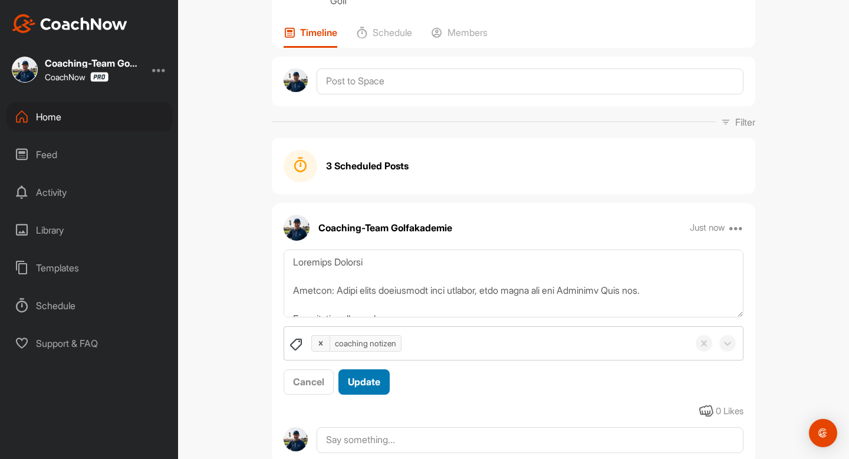
click at [364, 387] on span "Update" at bounding box center [364, 381] width 32 height 12
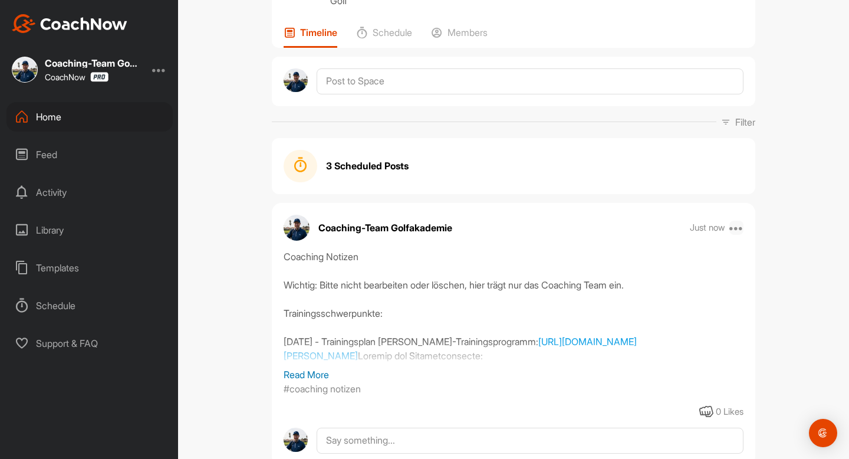
click at [739, 235] on icon at bounding box center [736, 227] width 14 height 14
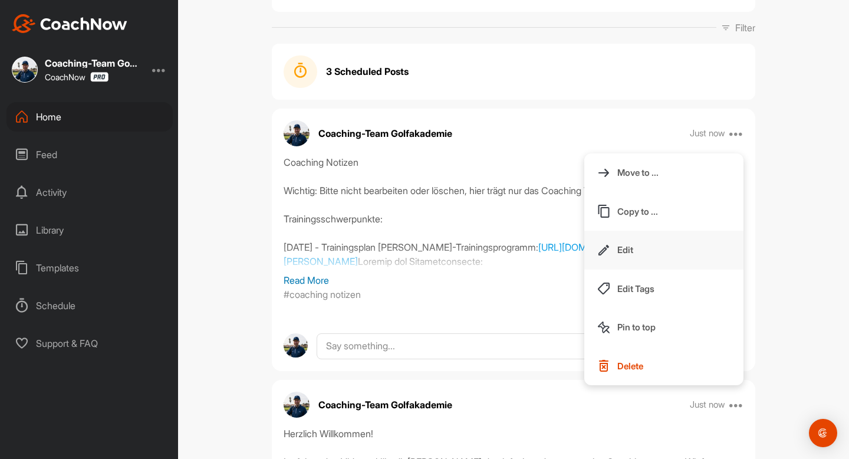
scroll to position [225, 0]
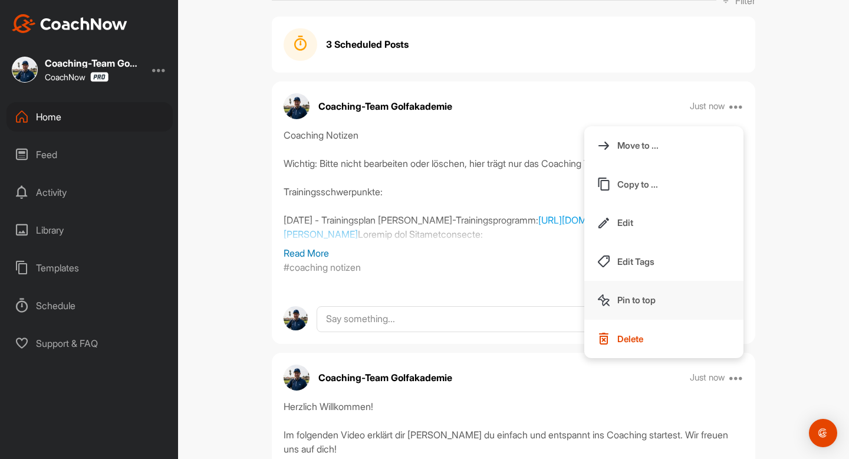
click at [659, 319] on button "Pin to top" at bounding box center [663, 300] width 159 height 39
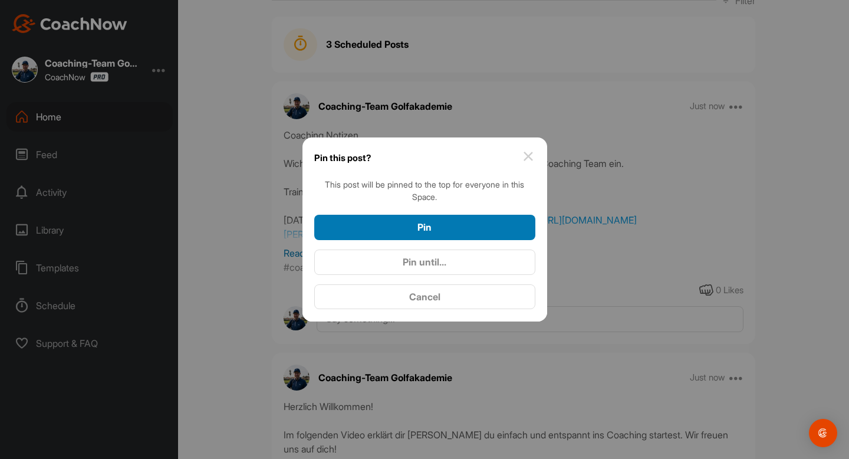
click at [437, 229] on div "Pin" at bounding box center [425, 227] width 202 height 14
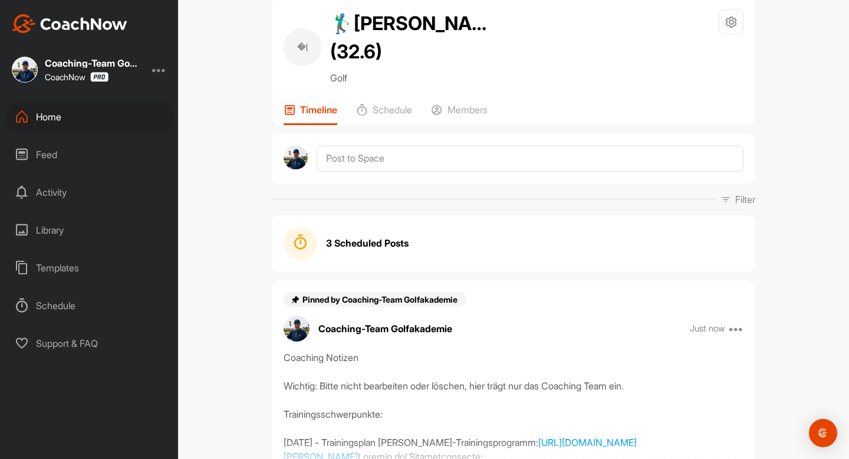
scroll to position [25, 0]
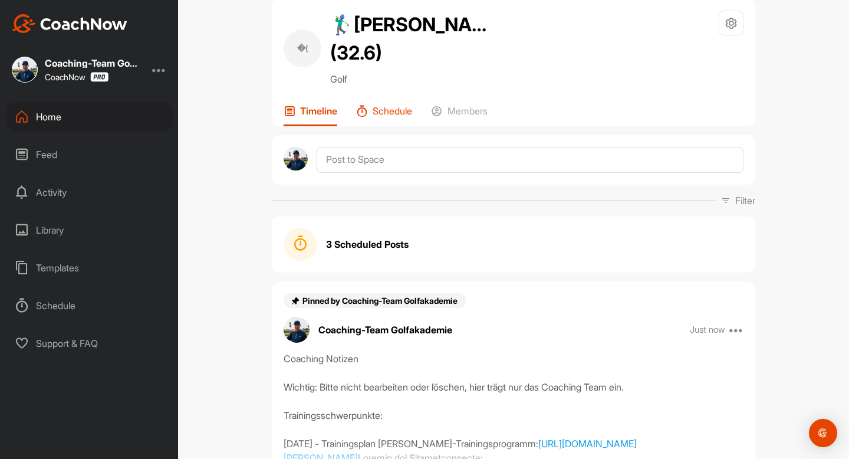
click at [395, 117] on p "Schedule" at bounding box center [392, 111] width 39 height 12
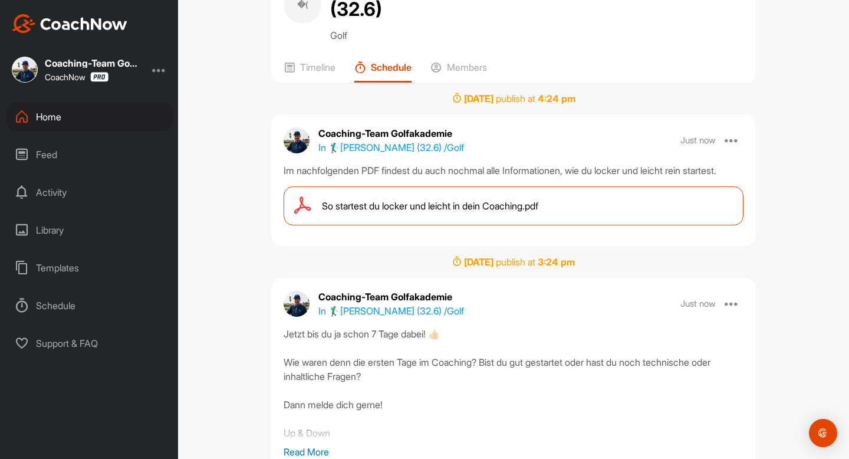
scroll to position [72, 0]
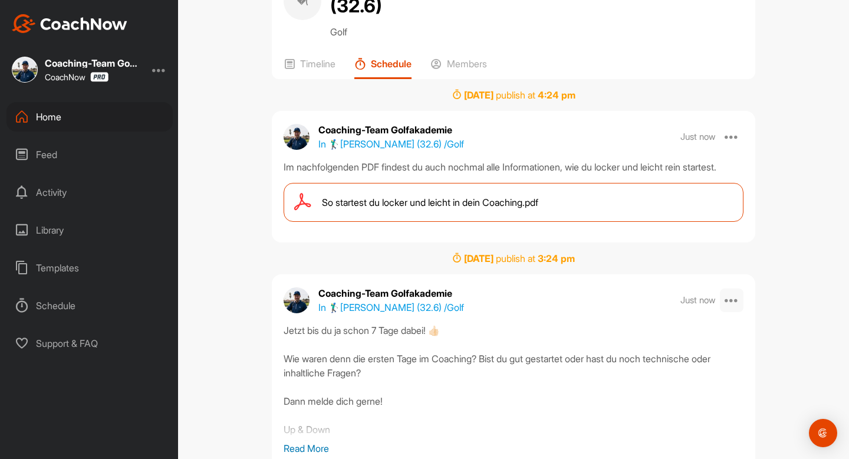
click at [734, 307] on icon at bounding box center [731, 300] width 14 height 14
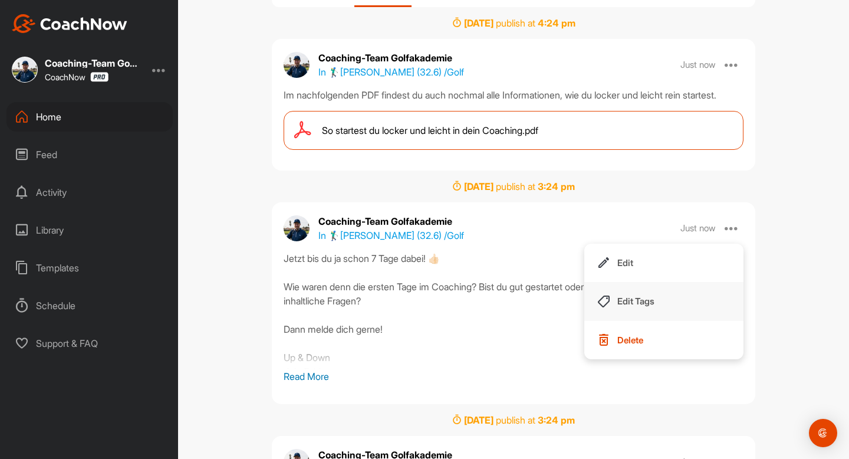
scroll to position [146, 0]
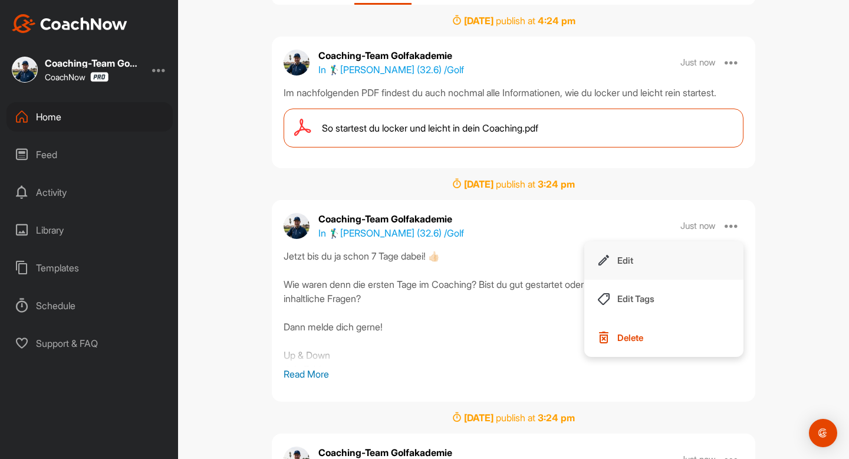
click at [651, 280] on button "Edit" at bounding box center [663, 260] width 159 height 39
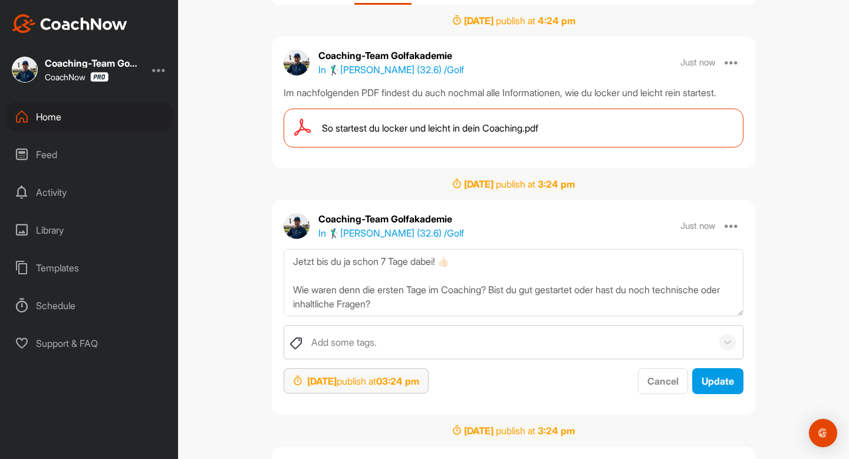
click at [419, 387] on strong "03:24 pm" at bounding box center [397, 381] width 43 height 12
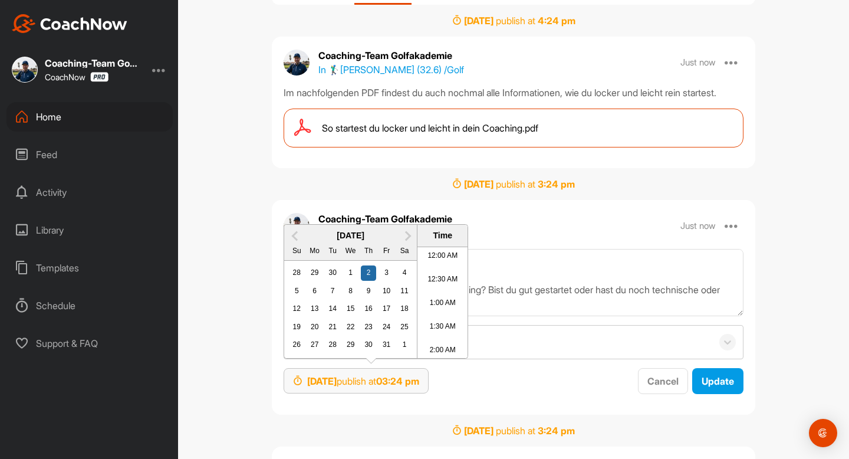
scroll to position [664, 0]
click at [384, 281] on div "3" at bounding box center [386, 272] width 15 height 15
click at [719, 394] on button "Update" at bounding box center [717, 381] width 51 height 26
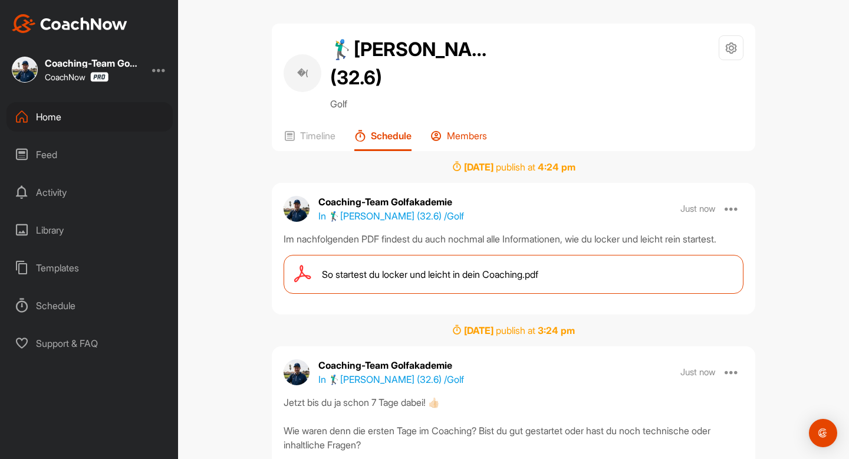
click at [473, 141] on p "Members" at bounding box center [467, 136] width 40 height 12
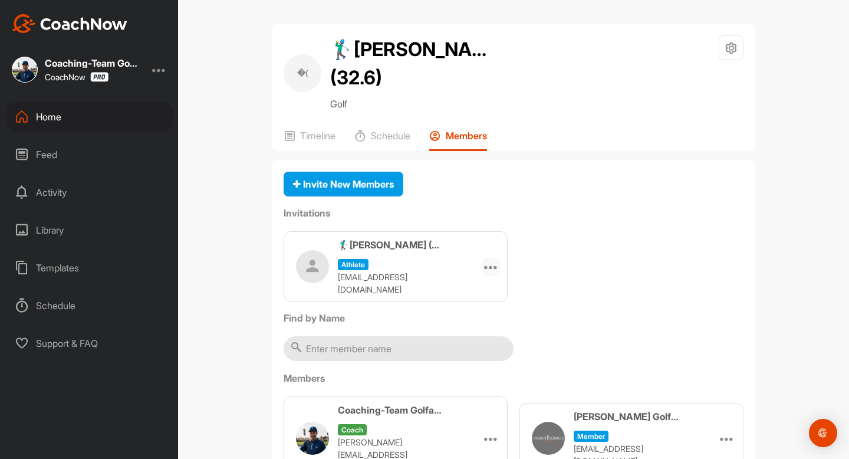
click at [491, 274] on icon at bounding box center [491, 266] width 14 height 14
click at [479, 390] on li "Copy Link" at bounding box center [468, 373] width 63 height 37
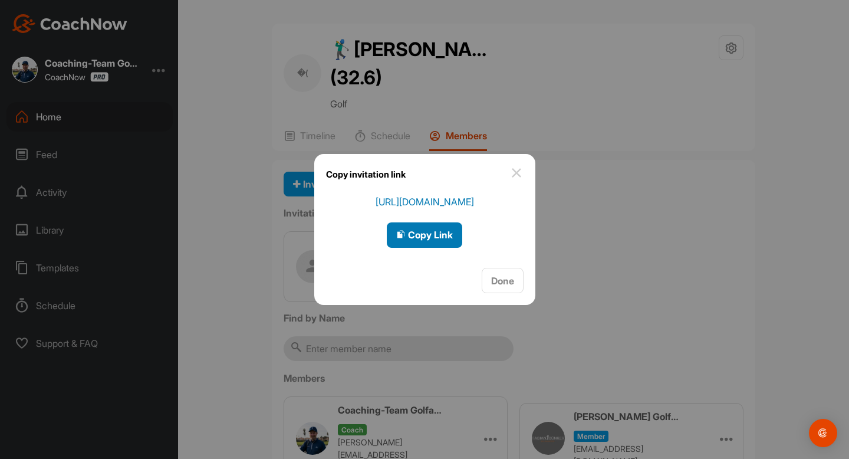
click at [452, 235] on span "Copy Link" at bounding box center [424, 235] width 57 height 12
click at [510, 284] on span "Done" at bounding box center [502, 281] width 23 height 12
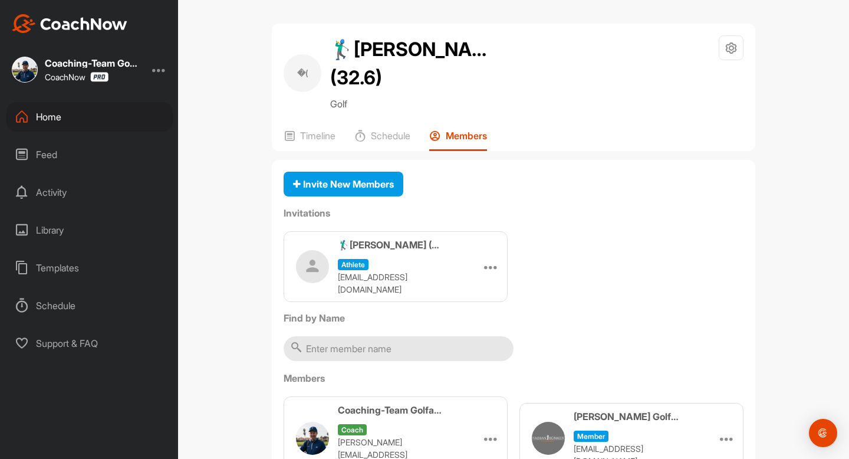
click at [48, 122] on div "Home" at bounding box center [89, 116] width 166 height 29
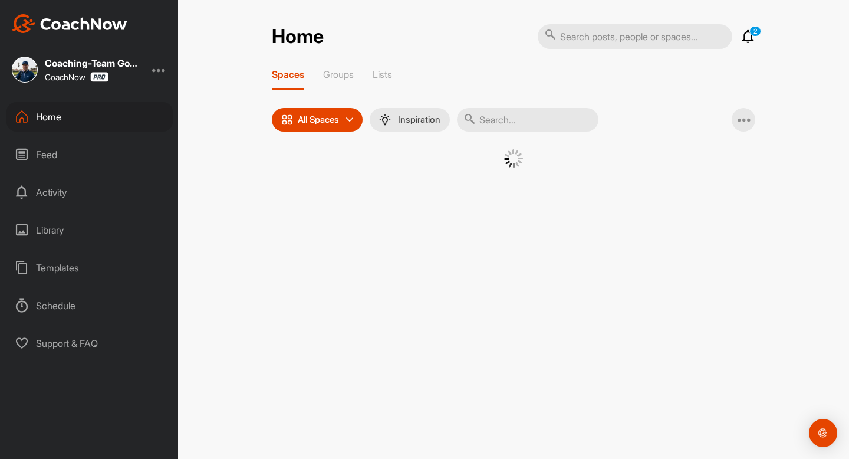
click at [339, 118] on p "All Spaces" at bounding box center [318, 119] width 41 height 9
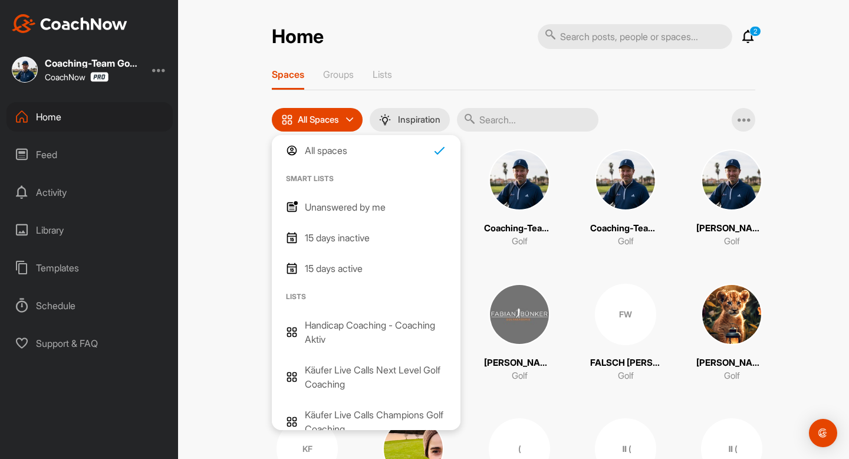
click at [213, 262] on div "Home 2 Notifications Invitations Today MS Madeleine S. posted an image . Just n…" at bounding box center [513, 229] width 671 height 459
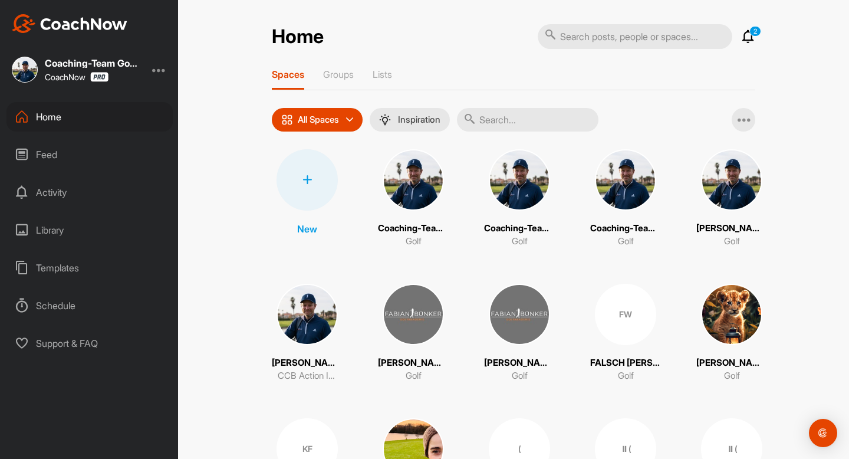
click at [294, 187] on div at bounding box center [306, 179] width 61 height 61
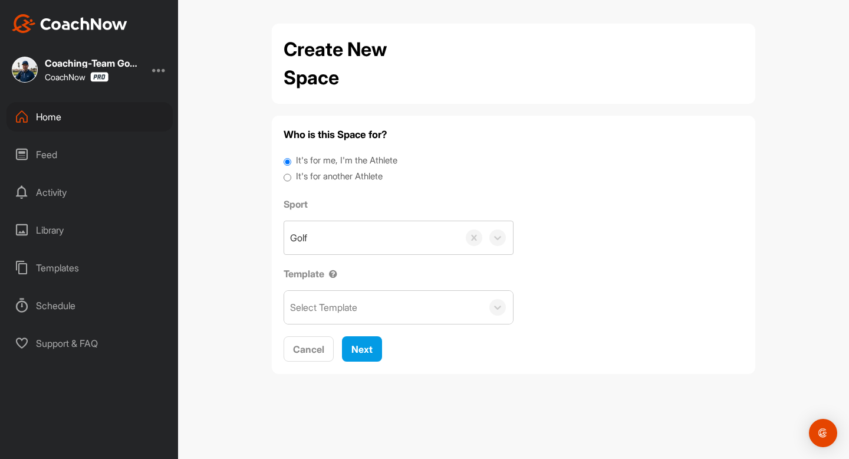
click at [351, 172] on label "It's for another Athlete" at bounding box center [339, 177] width 87 height 14
click at [291, 172] on input "It's for another Athlete" at bounding box center [288, 178] width 8 height 16
radio input "true"
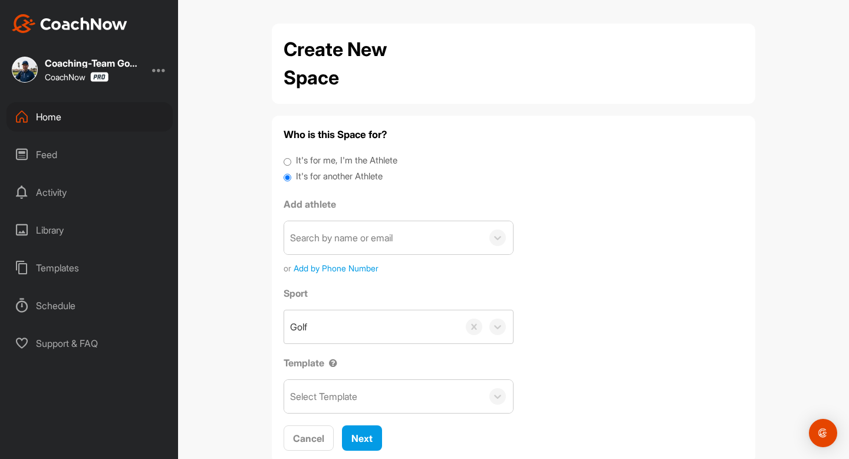
click at [364, 244] on div "Search by name or email" at bounding box center [341, 237] width 103 height 14
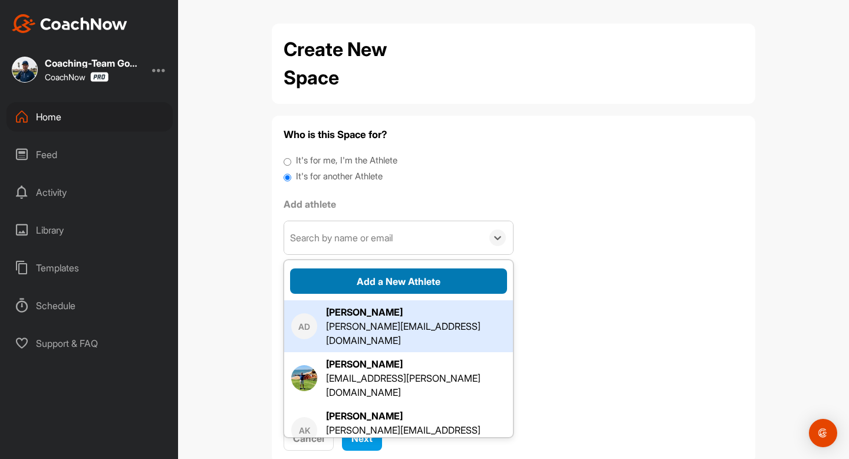
click at [368, 281] on button "Add a New Athlete" at bounding box center [398, 280] width 217 height 25
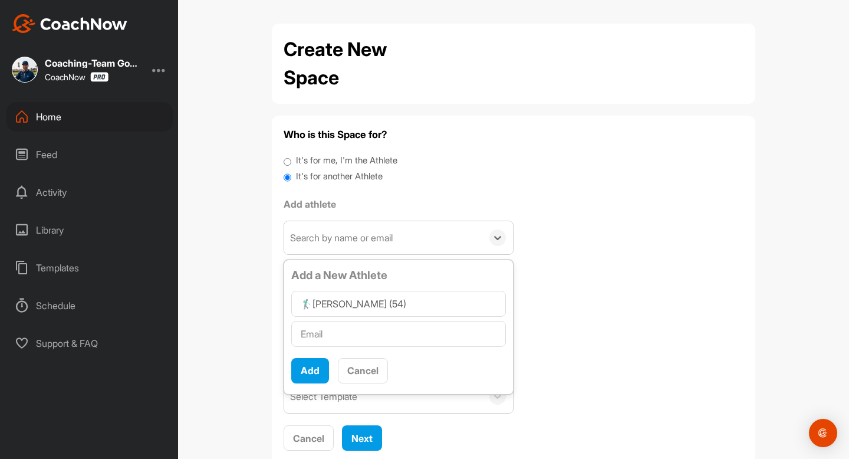
type input "🏌‍♂Simon Krämer (54)"
click at [357, 340] on input "text" at bounding box center [398, 334] width 215 height 26
type input "[EMAIL_ADDRESS][DOMAIN_NAME]"
click at [321, 348] on div "[EMAIL_ADDRESS][DOMAIN_NAME]" at bounding box center [398, 333] width 215 height 31
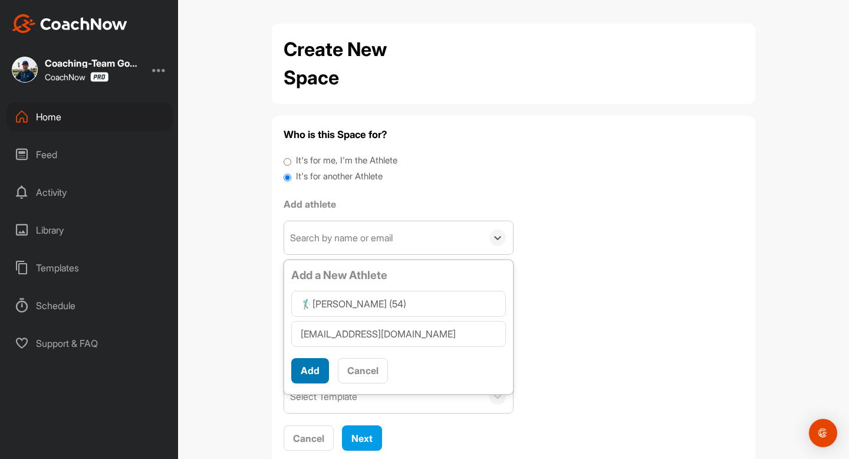
click at [315, 367] on button "Add" at bounding box center [310, 370] width 38 height 25
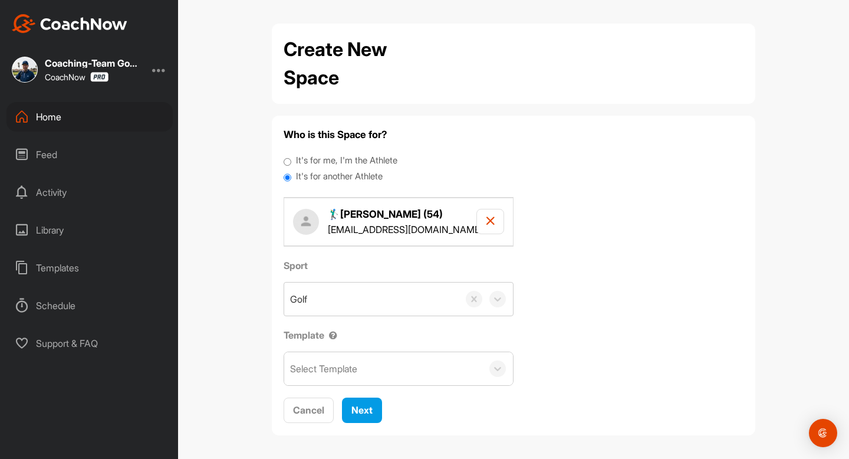
click at [329, 364] on div "Select Template" at bounding box center [323, 368] width 67 height 14
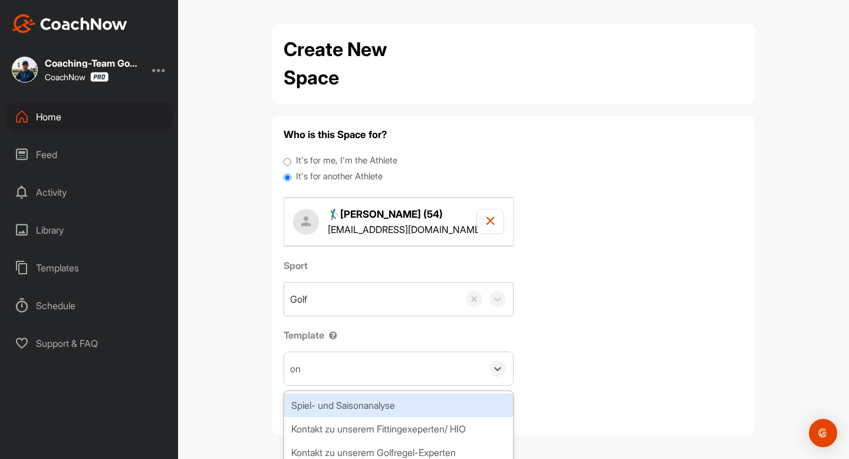
type input "onb"
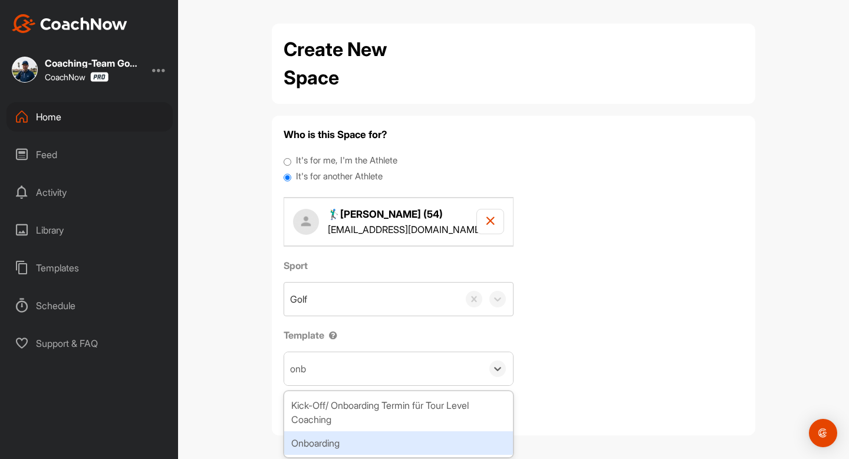
click at [323, 443] on div "Onboarding" at bounding box center [398, 443] width 229 height 24
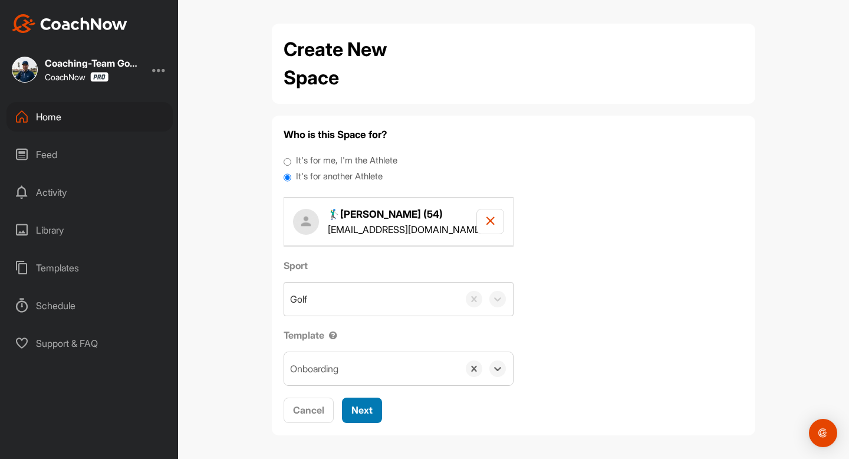
click at [364, 414] on span "Next" at bounding box center [361, 410] width 21 height 12
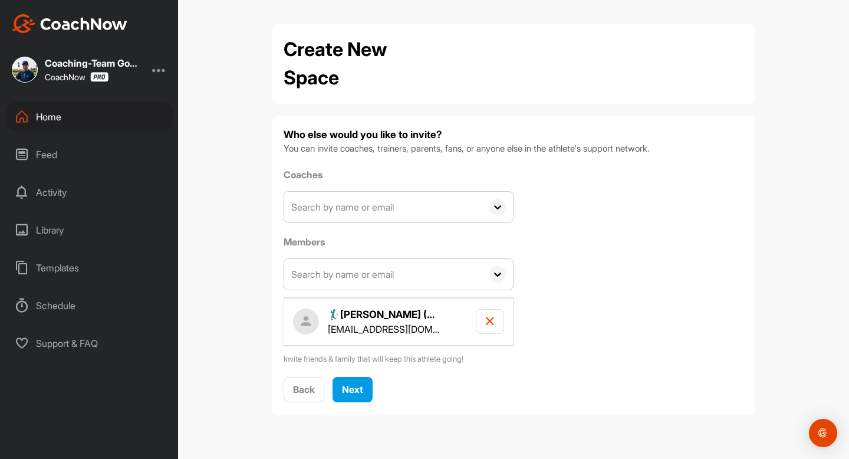
click at [382, 204] on input "text" at bounding box center [383, 207] width 198 height 31
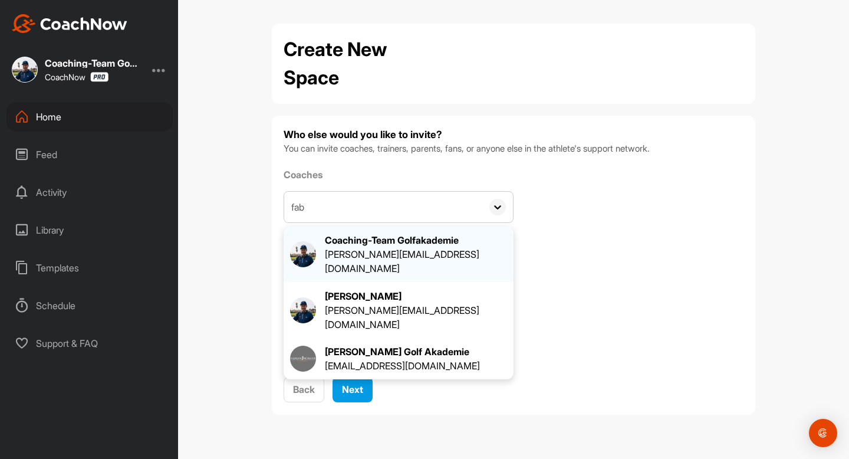
type input "fab"
click at [370, 255] on div "[PERSON_NAME][EMAIL_ADDRESS][DOMAIN_NAME]" at bounding box center [416, 261] width 182 height 28
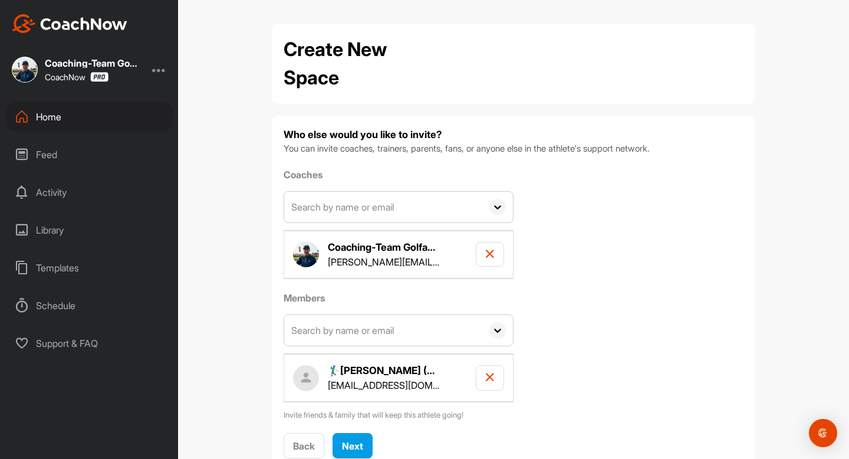
click at [351, 328] on input "text" at bounding box center [383, 330] width 198 height 31
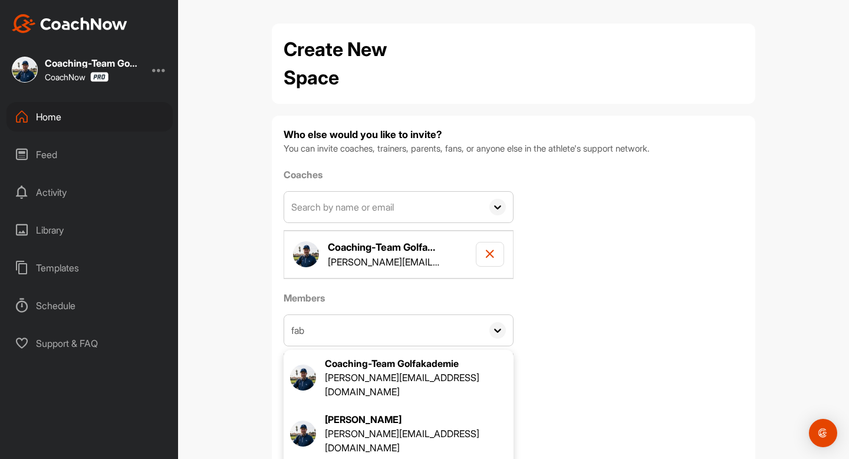
type input "fab"
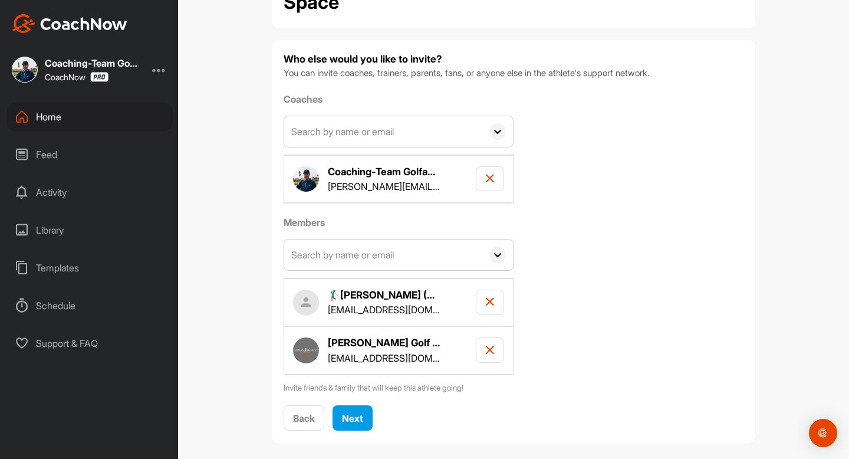
scroll to position [87, 0]
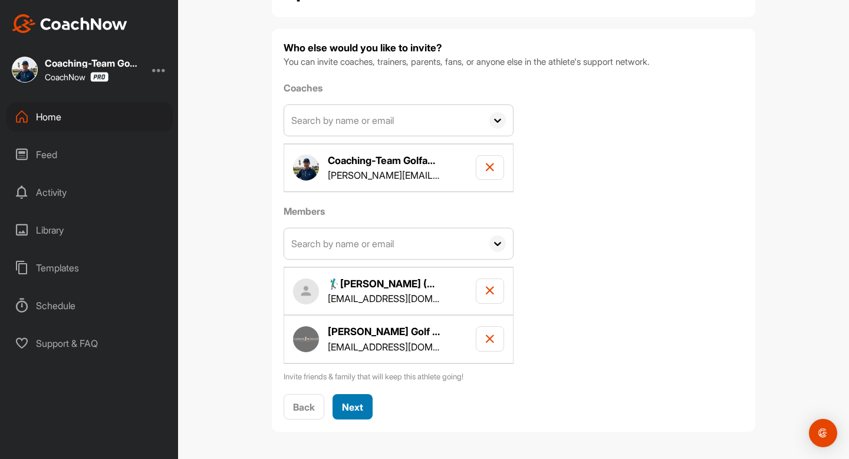
click at [340, 401] on button "Next" at bounding box center [352, 406] width 40 height 25
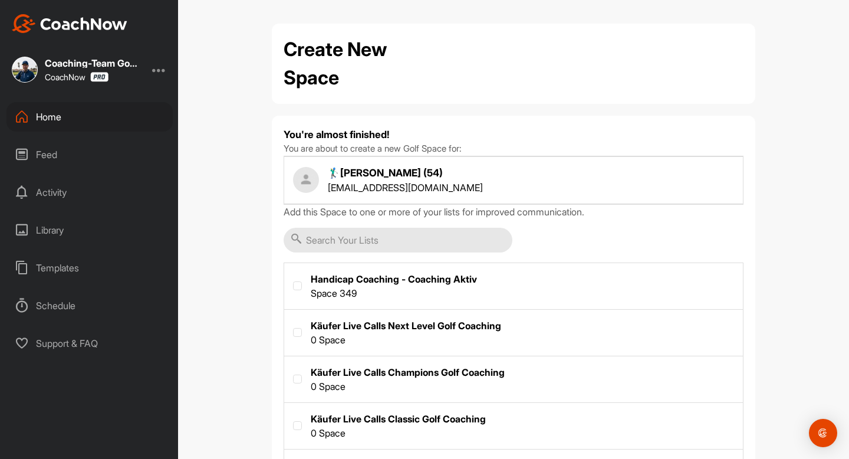
click at [301, 282] on div at bounding box center [297, 286] width 9 height 11
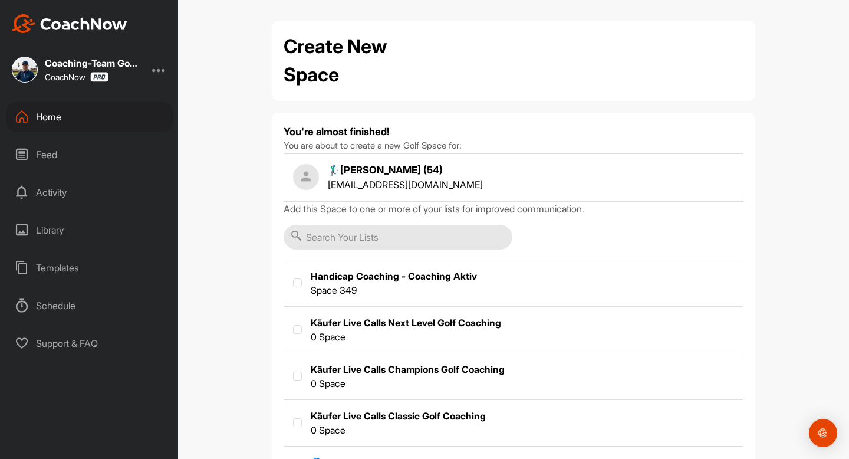
click at [301, 282] on label at bounding box center [297, 282] width 9 height 9
click at [294, 279] on input "checkbox" at bounding box center [293, 278] width 1 height 1
checkbox input "true"
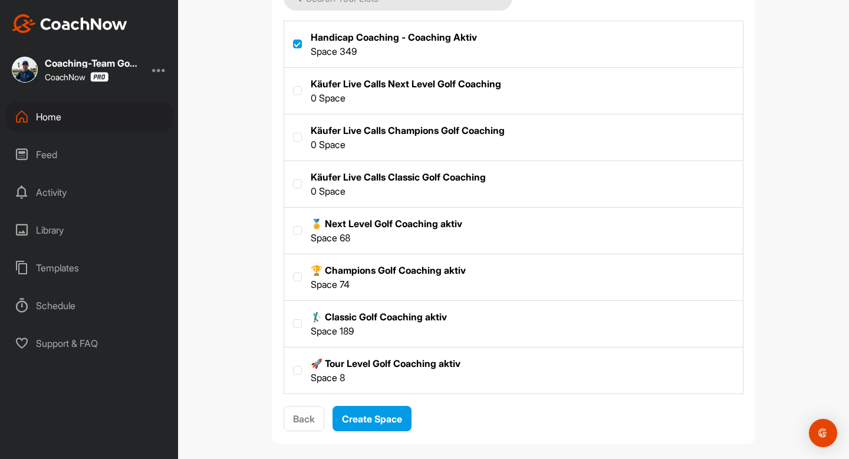
scroll to position [253, 0]
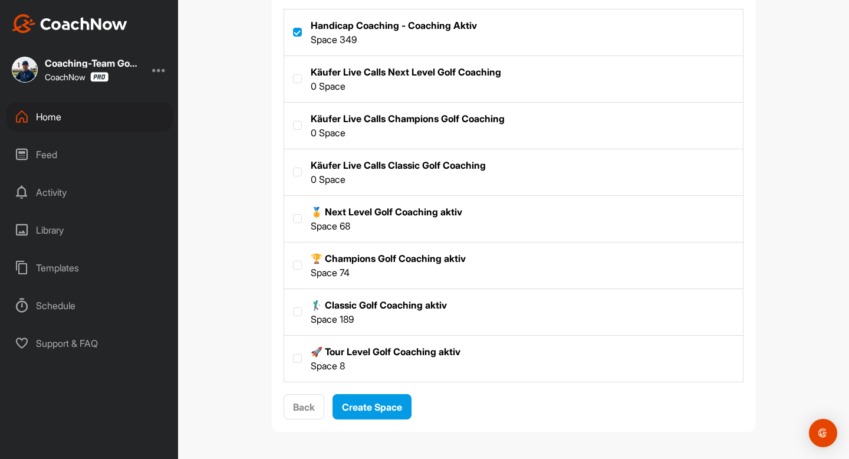
click at [305, 311] on label at bounding box center [513, 311] width 459 height 44
click at [294, 308] on input "checkbox" at bounding box center [293, 307] width 1 height 1
checkbox input "true"
click at [369, 406] on span "Create Space" at bounding box center [372, 407] width 60 height 12
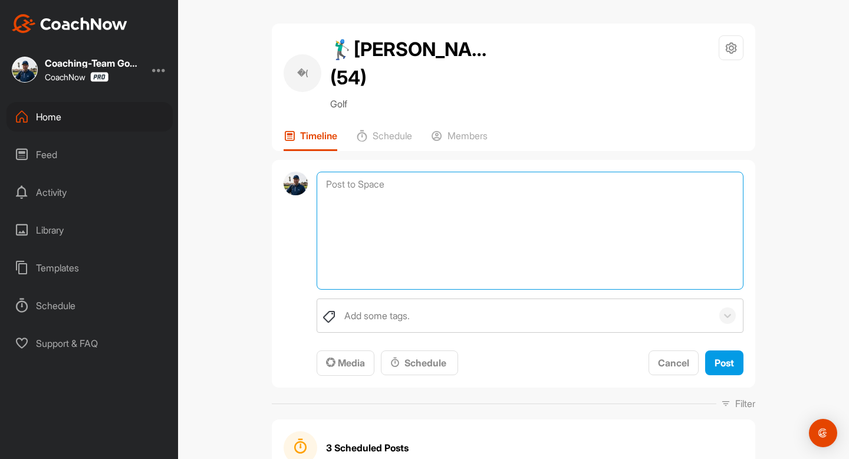
click at [430, 191] on textarea at bounding box center [530, 231] width 427 height 118
paste textarea "Coaching Notizen Wichtig: Bitte nicht bearbeiten oder löschen, hier trägt nur d…"
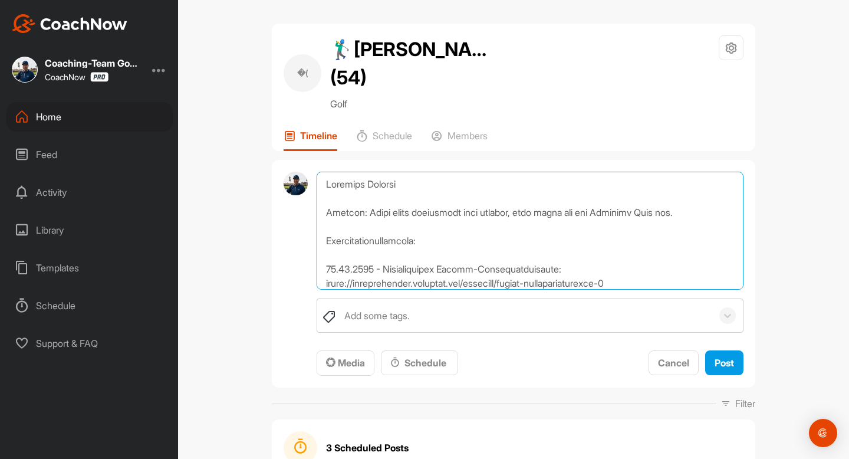
scroll to position [806, 0]
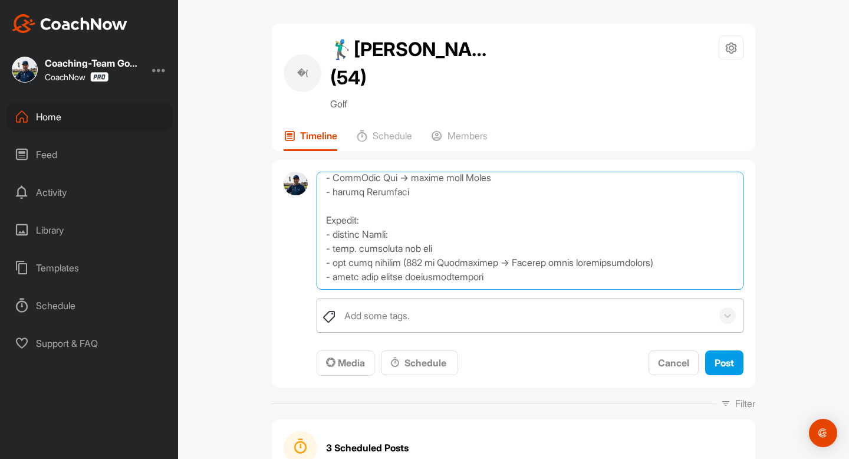
type textarea "Coaching Notizen Wichtig: Bitte nicht bearbeiten oder löschen, hier trägt nur d…"
click at [395, 317] on div "Add some tags." at bounding box center [376, 315] width 65 height 14
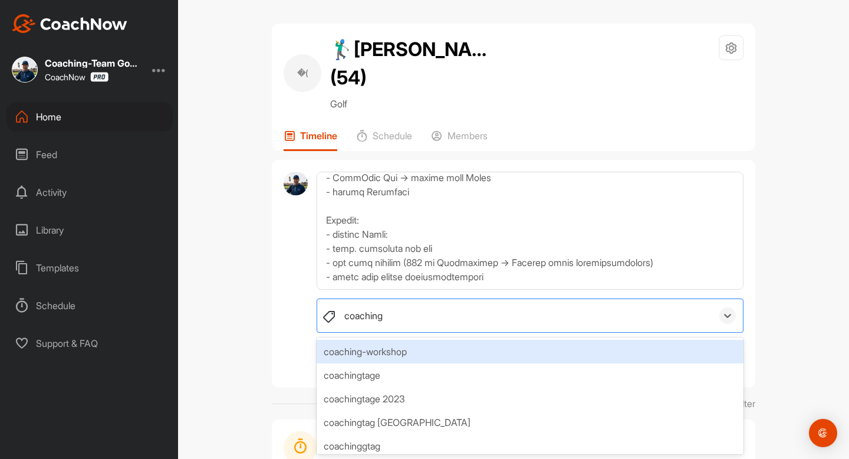
type input "coaching n"
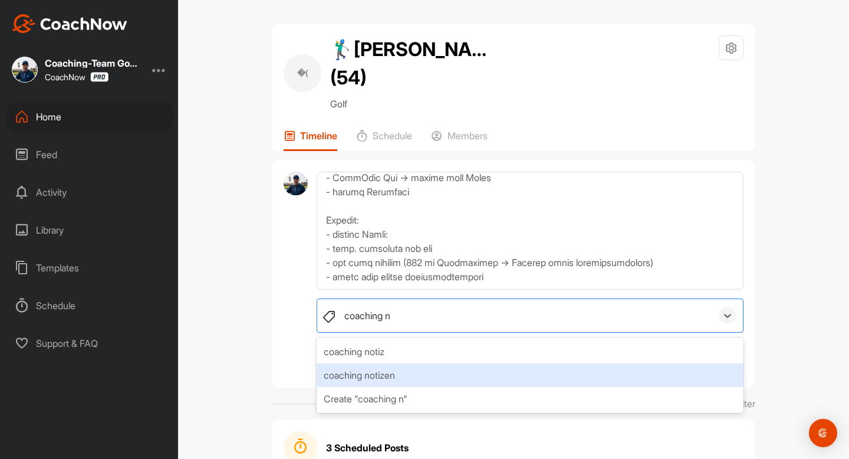
click at [396, 369] on div "coaching notizen" at bounding box center [530, 375] width 427 height 24
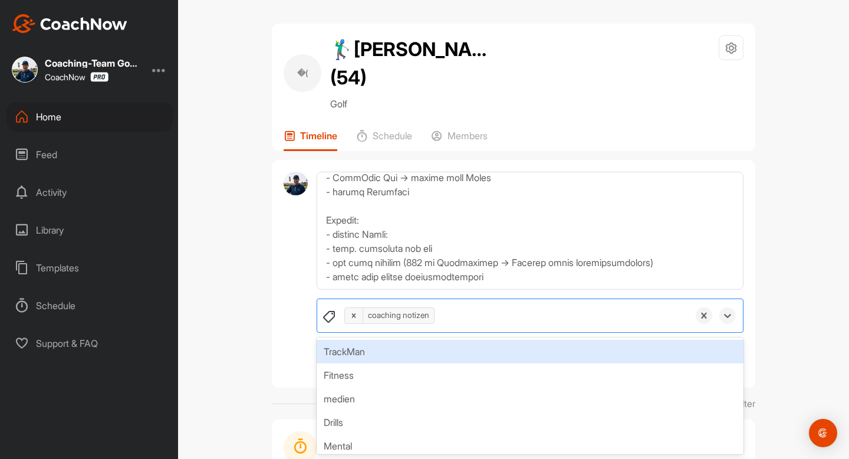
click at [805, 286] on div "�( 🏌‍♂Simon Krämer (54) Golf Space Settings Your Notifications Timeline Schedul…" at bounding box center [513, 229] width 671 height 459
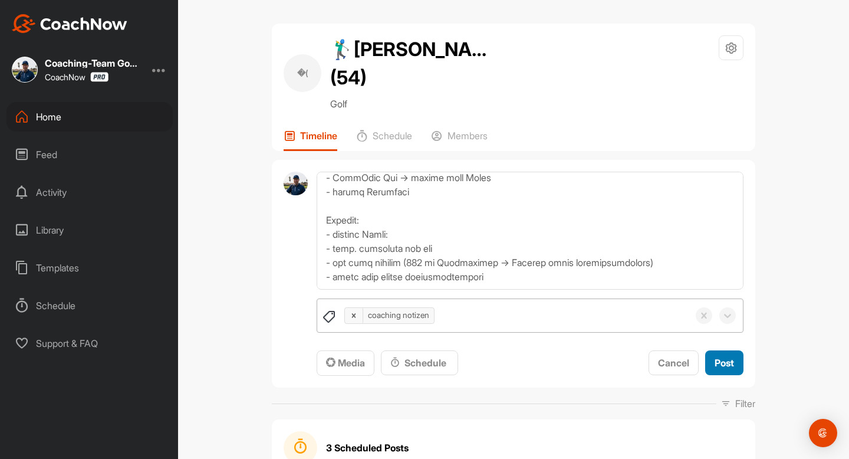
click at [727, 365] on span "Post" at bounding box center [723, 363] width 19 height 12
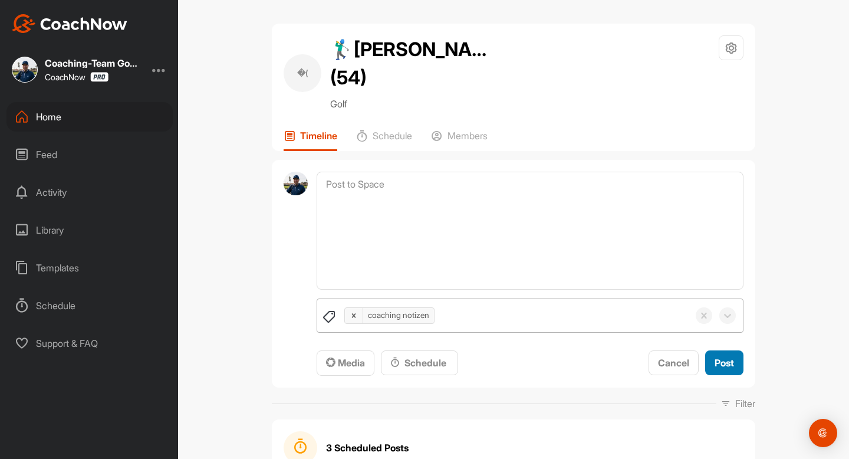
scroll to position [0, 0]
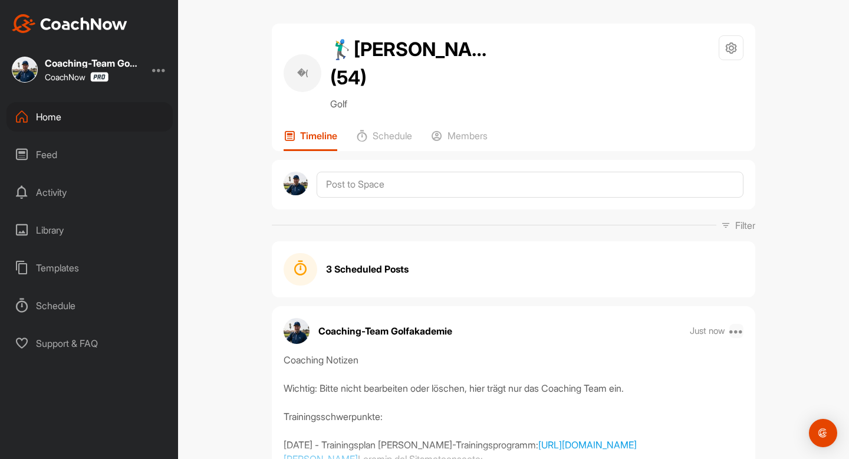
click at [737, 327] on icon at bounding box center [736, 331] width 14 height 14
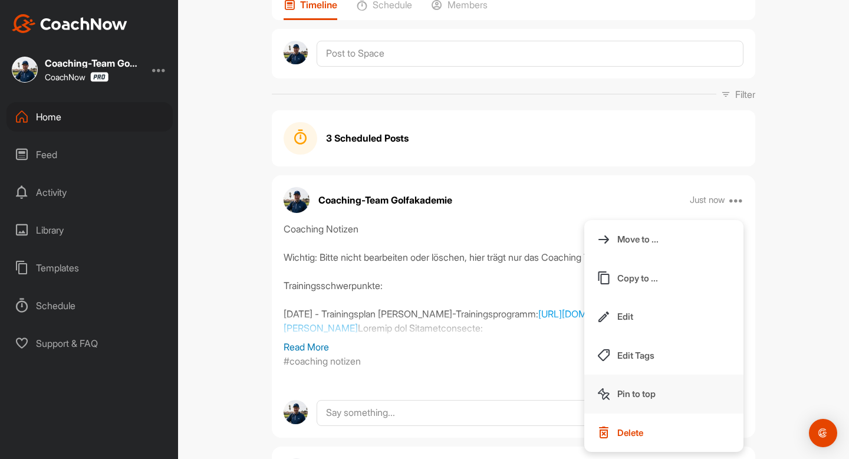
scroll to position [134, 0]
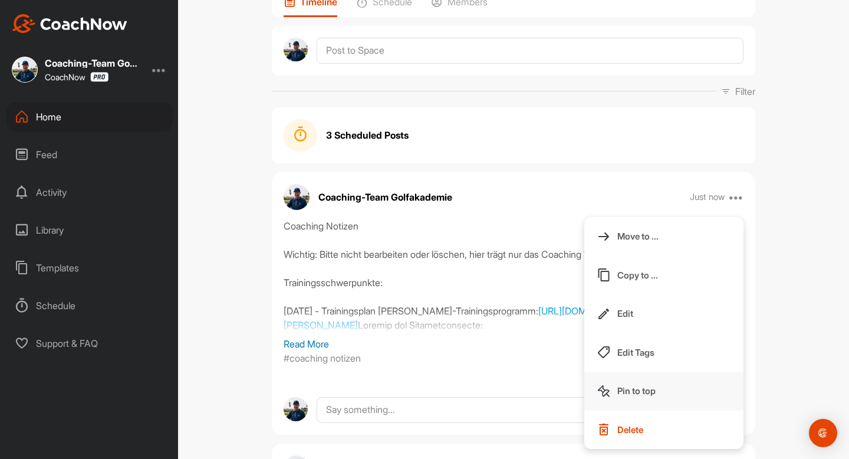
click at [657, 384] on button "Pin to top" at bounding box center [663, 390] width 159 height 39
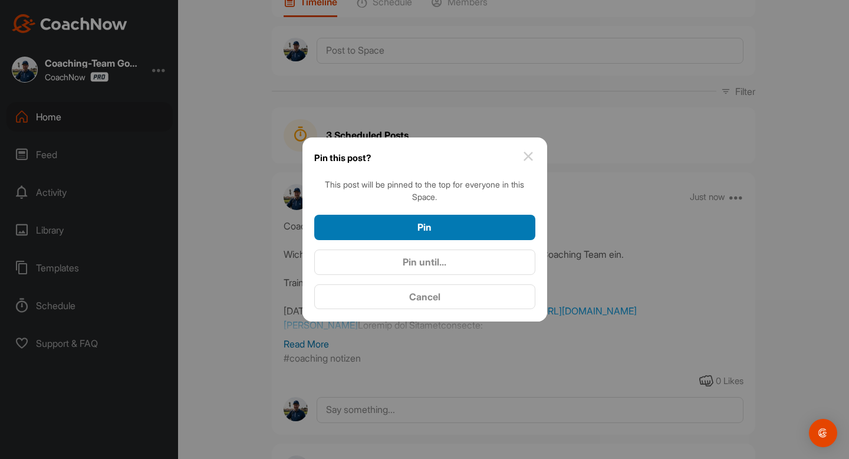
click at [409, 223] on div "Pin" at bounding box center [425, 227] width 202 height 14
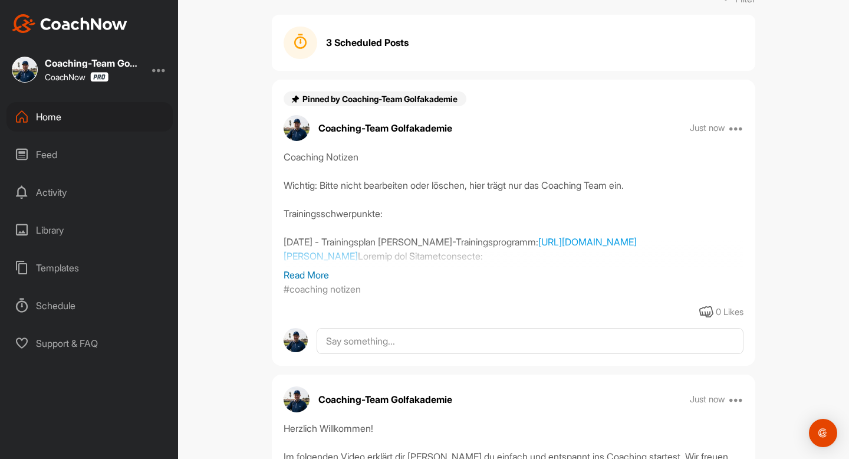
scroll to position [0, 0]
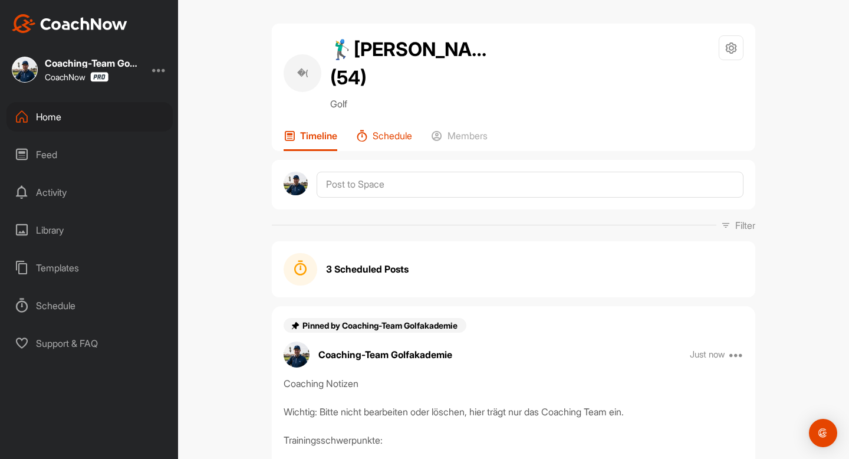
click at [400, 130] on p "Schedule" at bounding box center [392, 136] width 39 height 12
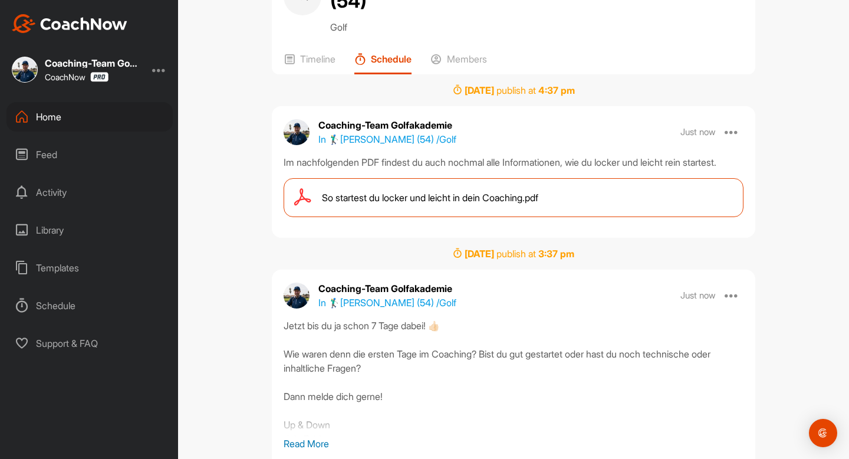
scroll to position [106, 0]
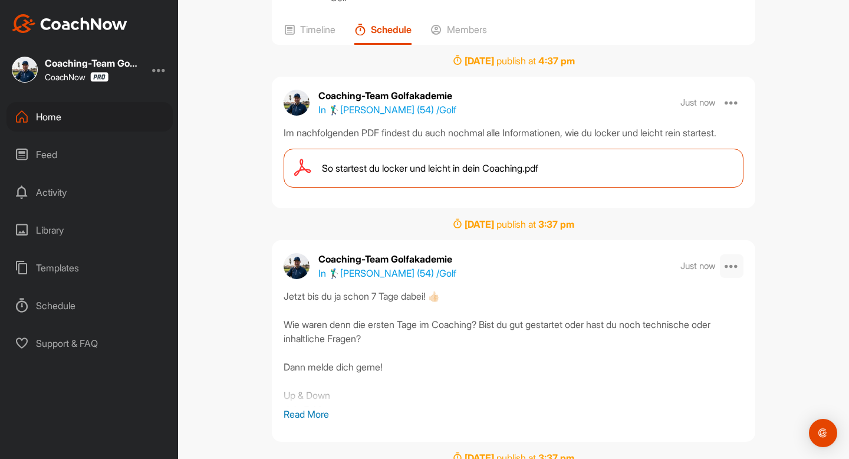
click at [737, 273] on icon at bounding box center [731, 266] width 14 height 14
click at [627, 307] on p "Edit" at bounding box center [625, 300] width 16 height 12
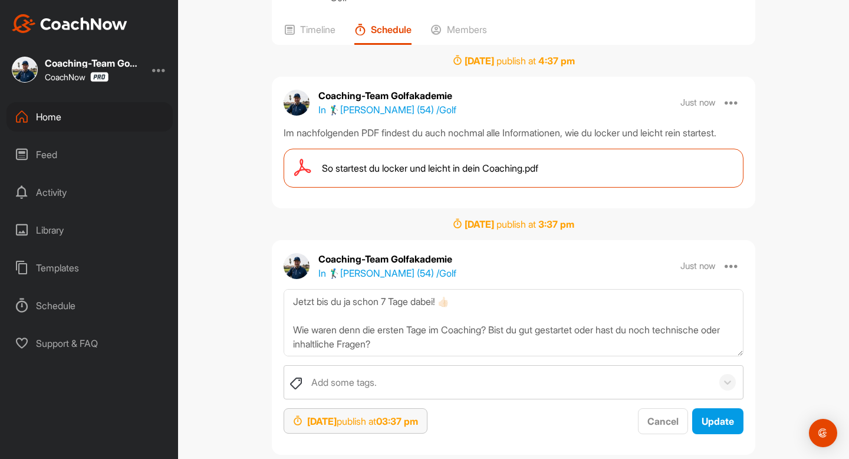
click at [364, 428] on div "Oct 2, 2025 publish at 03:37 pm" at bounding box center [355, 421] width 125 height 14
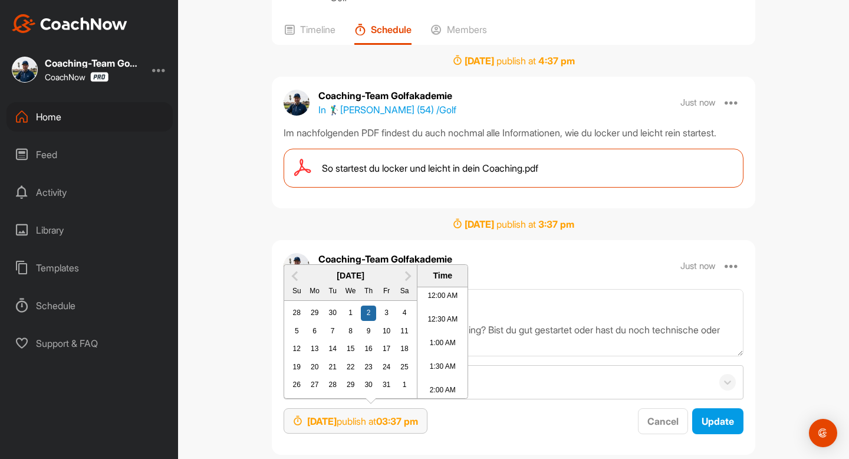
scroll to position [687, 0]
click at [390, 321] on div "3" at bounding box center [386, 312] width 15 height 15
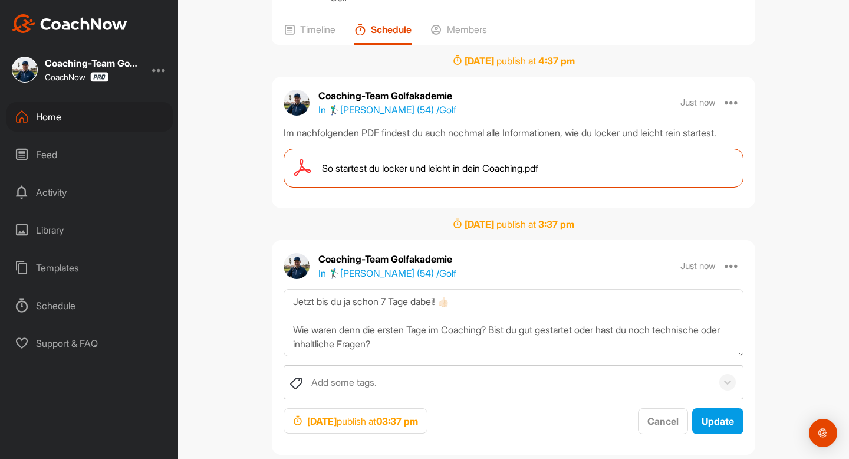
click at [596, 434] on div "Oct 3, 2025 publish at 03:37 pm Cancel Update" at bounding box center [514, 421] width 460 height 26
click at [704, 427] on span "Update" at bounding box center [717, 421] width 32 height 12
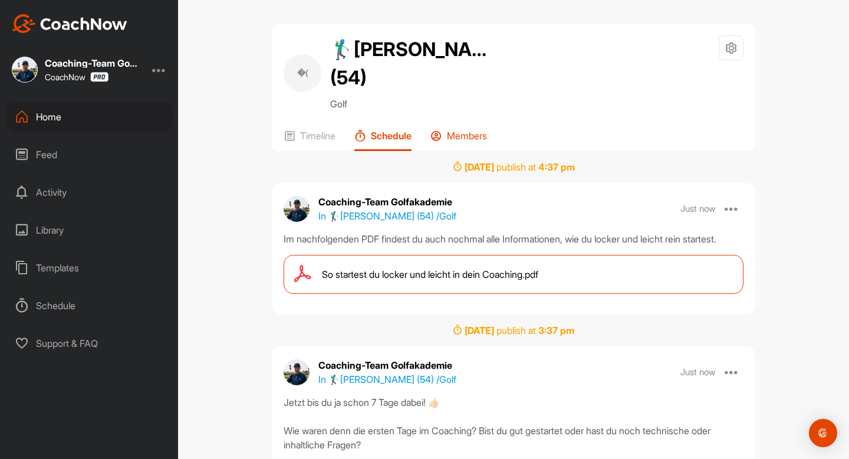
click at [460, 133] on p "Members" at bounding box center [467, 136] width 40 height 12
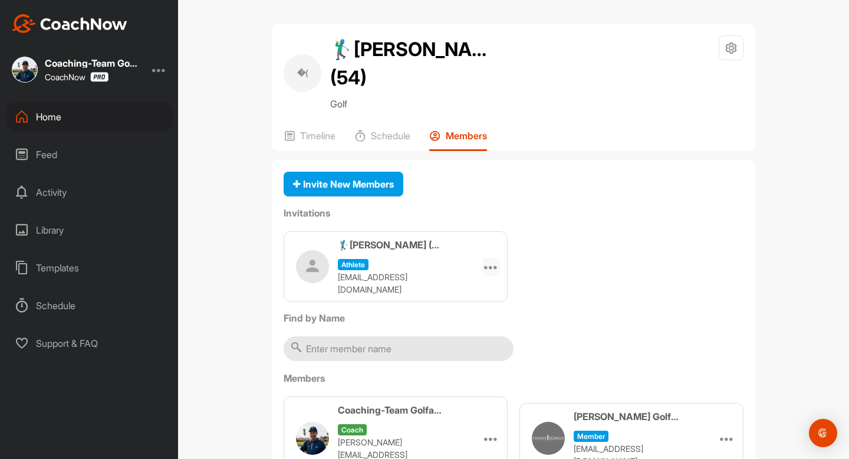
click at [495, 263] on icon at bounding box center [491, 266] width 14 height 14
click at [470, 360] on li "Copy Link" at bounding box center [468, 373] width 63 height 37
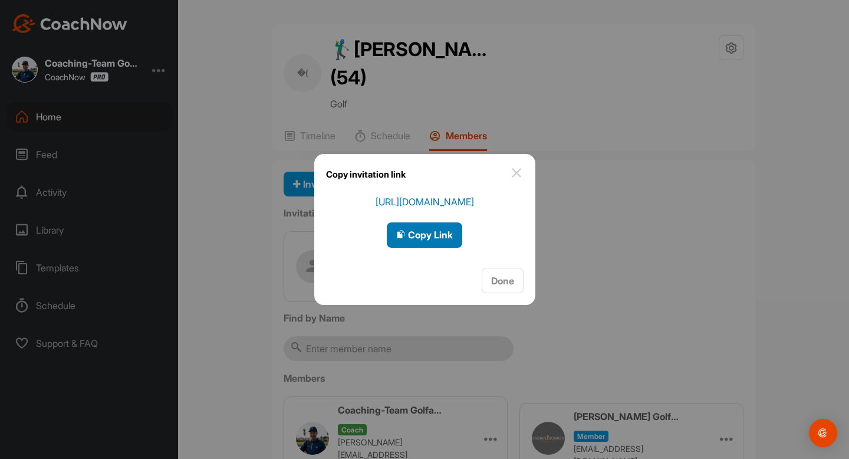
click at [447, 236] on span "Copy Link" at bounding box center [424, 235] width 57 height 12
click at [513, 276] on button "Done" at bounding box center [503, 280] width 42 height 25
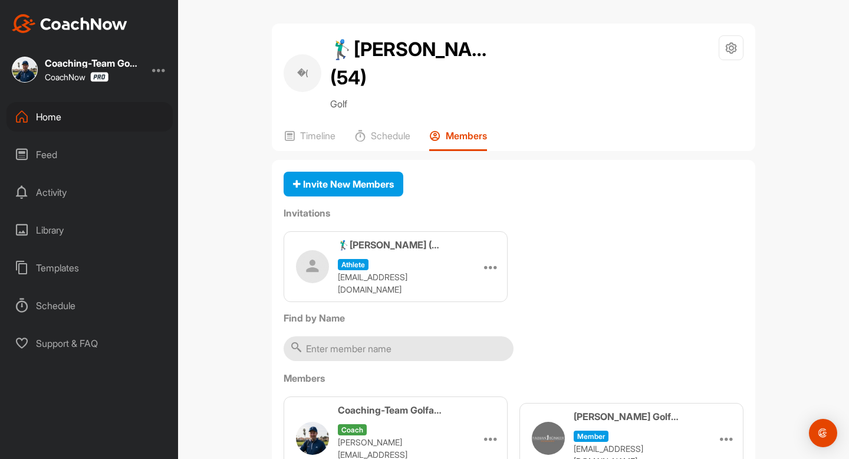
click at [55, 113] on div "Home" at bounding box center [89, 116] width 166 height 29
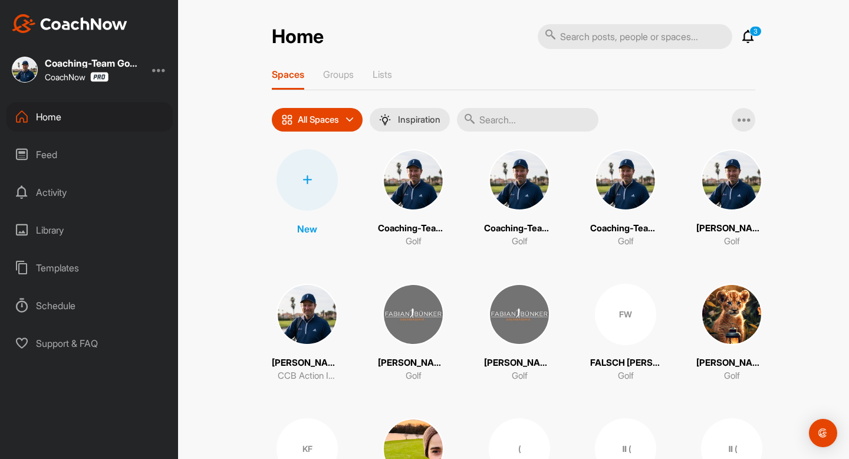
click at [554, 123] on input "text" at bounding box center [527, 120] width 141 height 24
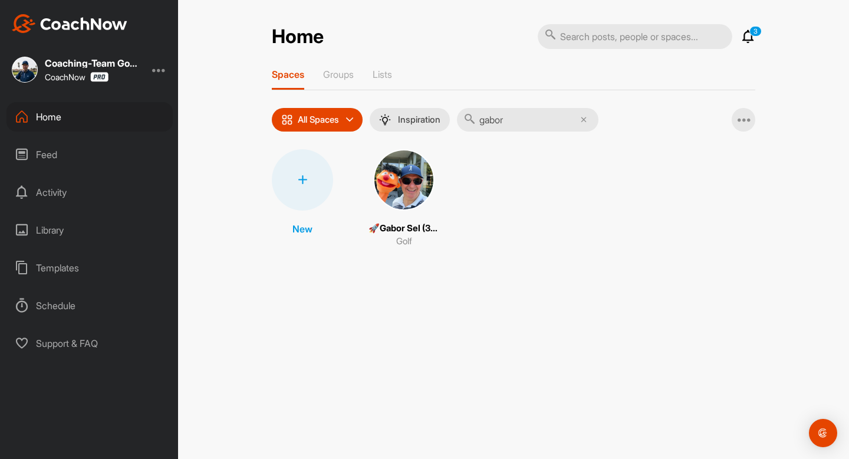
type input "gabor"
click at [391, 191] on img at bounding box center [403, 179] width 61 height 61
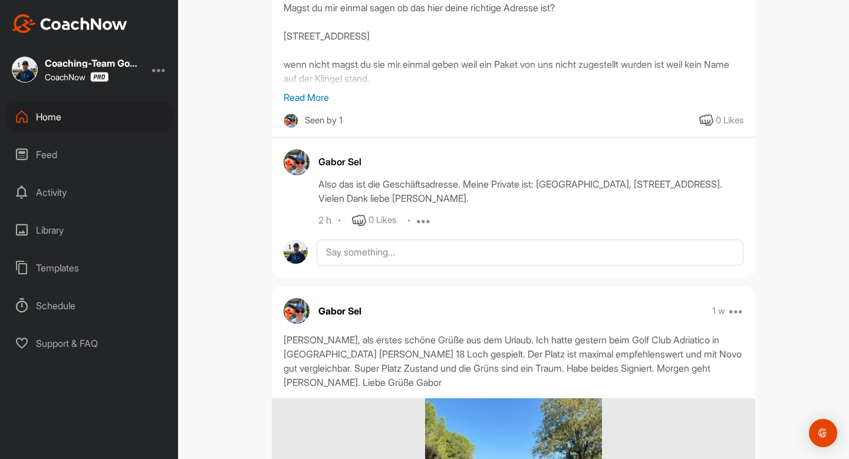
scroll to position [1085, 0]
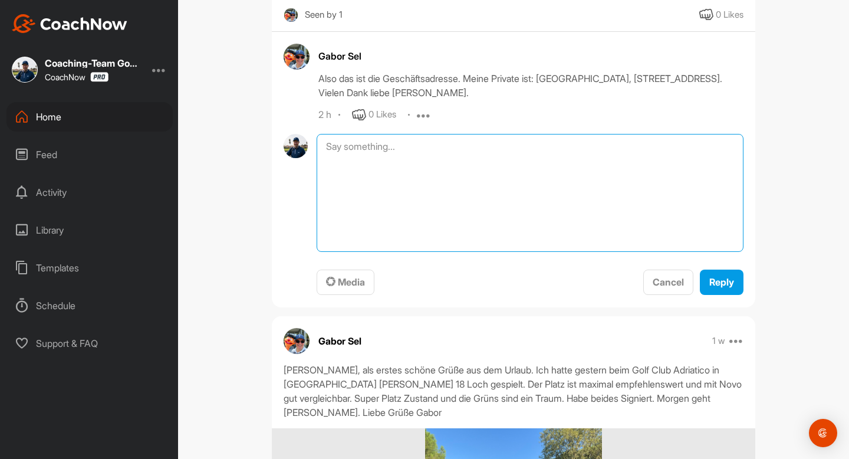
click at [394, 195] on textarea at bounding box center [530, 193] width 427 height 118
type textarea "Danke Schön! LG Marie"
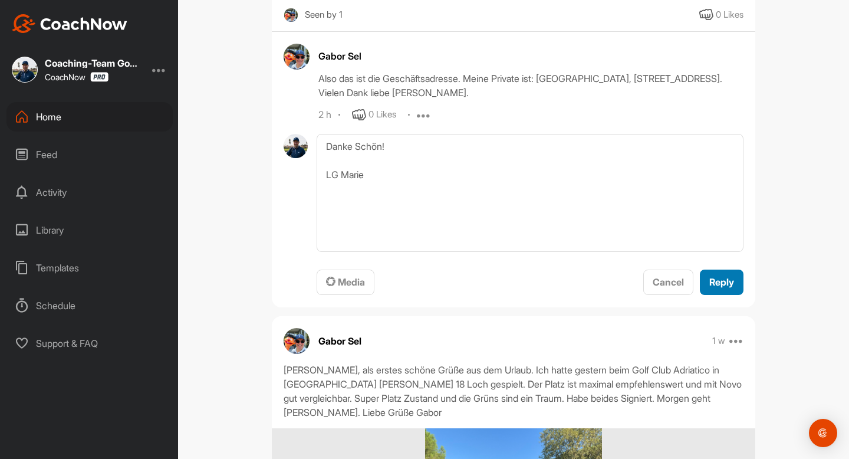
click at [709, 288] on span "Reply" at bounding box center [721, 282] width 25 height 12
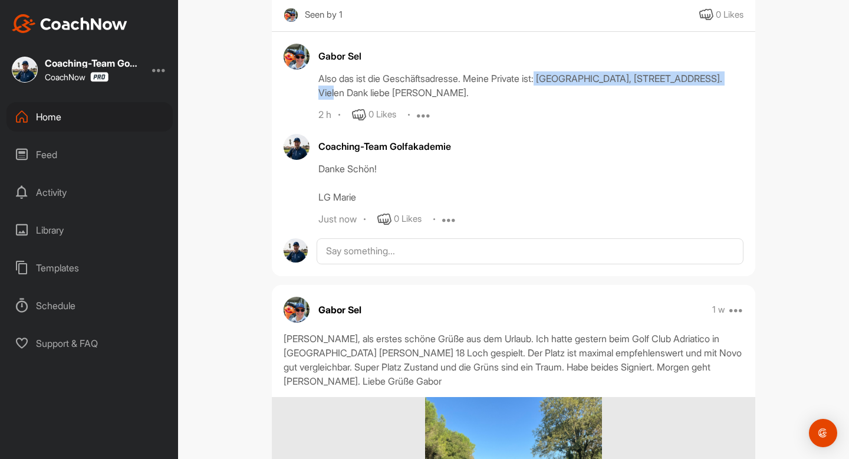
drag, startPoint x: 549, startPoint y: 130, endPoint x: 365, endPoint y: 143, distance: 185.0
click at [365, 100] on div "Also das ist die Geschäftsadresse. Meine Private ist: Gabor Sel, Im Bühle 20 in…" at bounding box center [530, 85] width 425 height 28
copy div "Gabor Sel, Im Bühle 20 in 72555 Metzingen"
